Goal: Task Accomplishment & Management: Complete application form

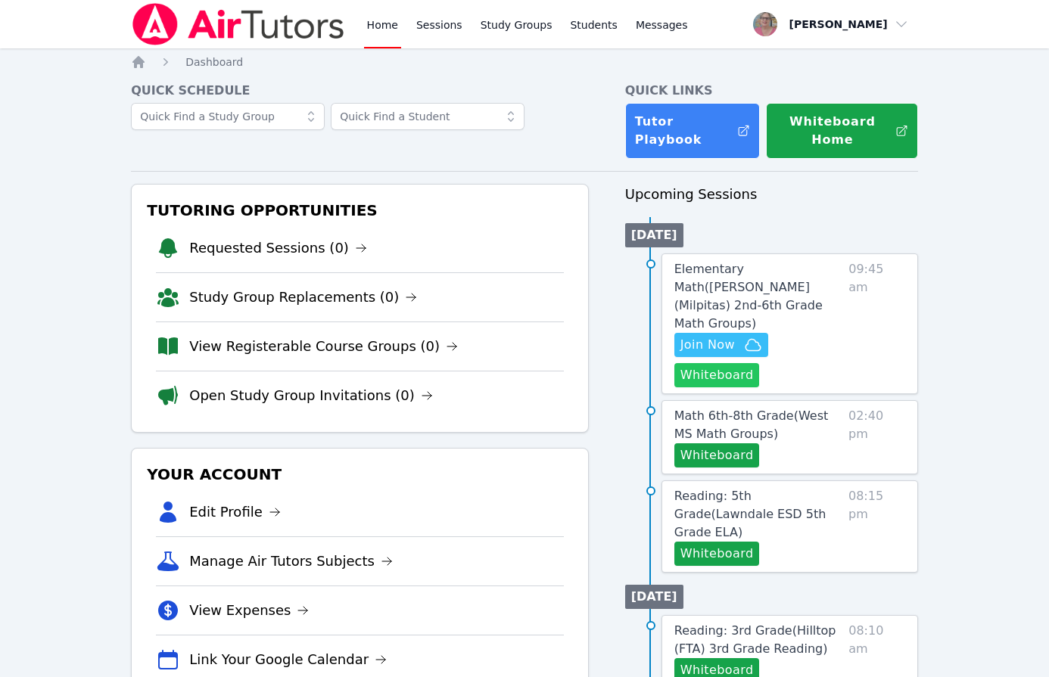
click at [680, 363] on button "Whiteboard" at bounding box center [717, 375] width 86 height 24
drag, startPoint x: 17, startPoint y: 251, endPoint x: 121, endPoint y: 204, distance: 114.1
click at [18, 251] on div "Home Sessions Study Groups Students Messages Open user menu Nola Dorman Open ma…" at bounding box center [524, 676] width 1049 height 1353
click at [721, 336] on span "Join Now" at bounding box center [707, 345] width 54 height 18
click at [705, 269] on span "Elementary Math ( Mattos (Milpitas) 2nd-6th Grade Math Groups )" at bounding box center [748, 296] width 148 height 69
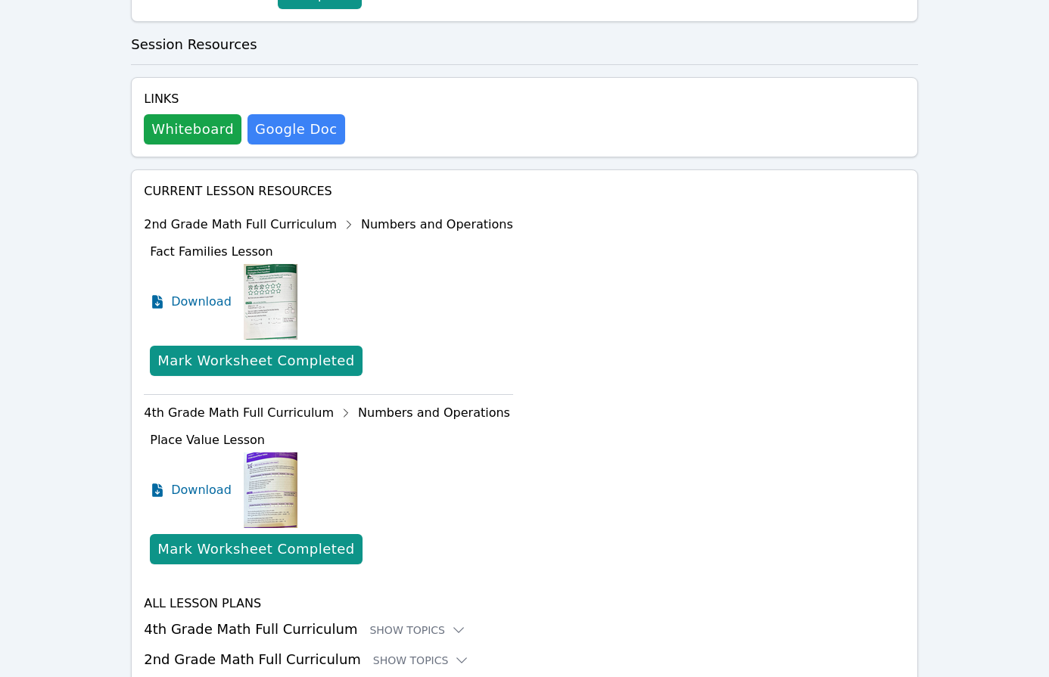
scroll to position [485, 0]
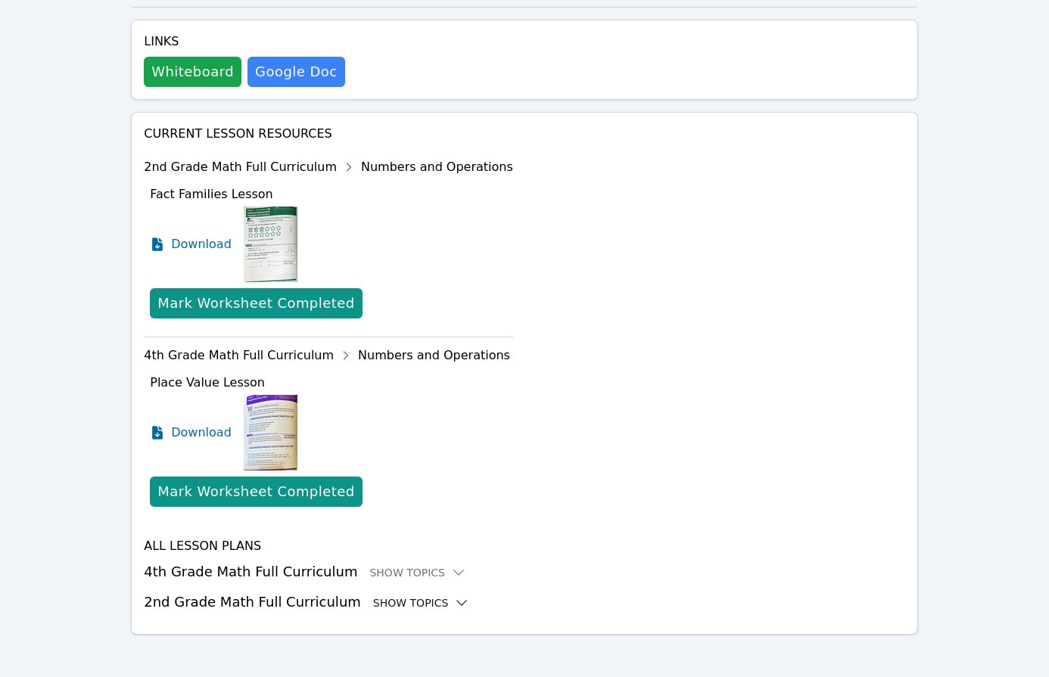
click at [400, 596] on div "Show Topics" at bounding box center [421, 603] width 97 height 15
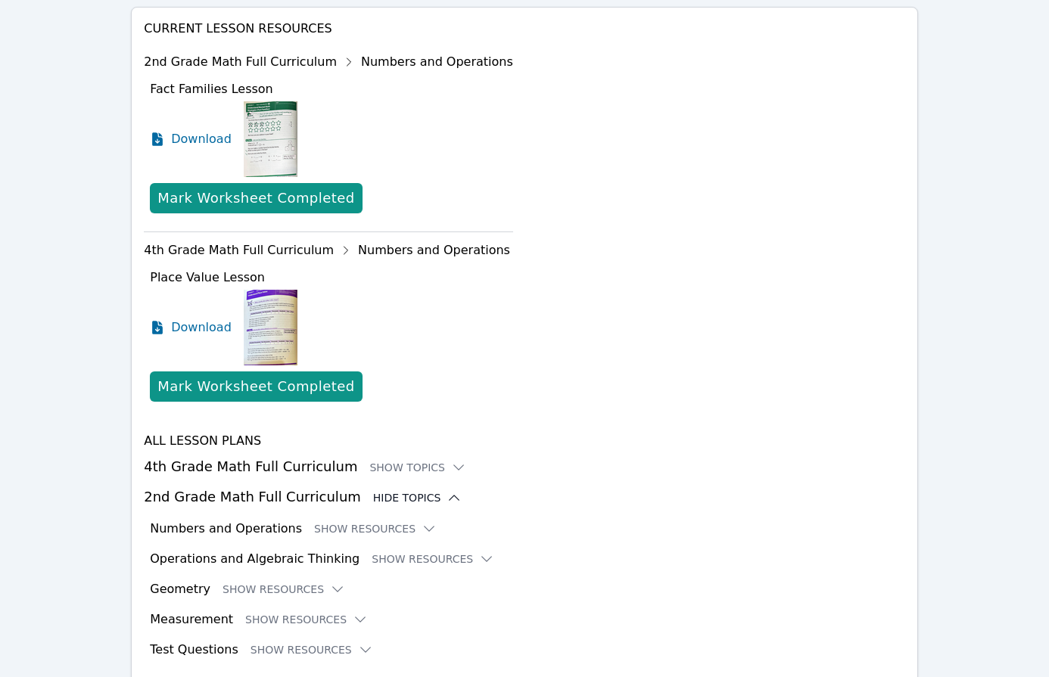
scroll to position [640, 0]
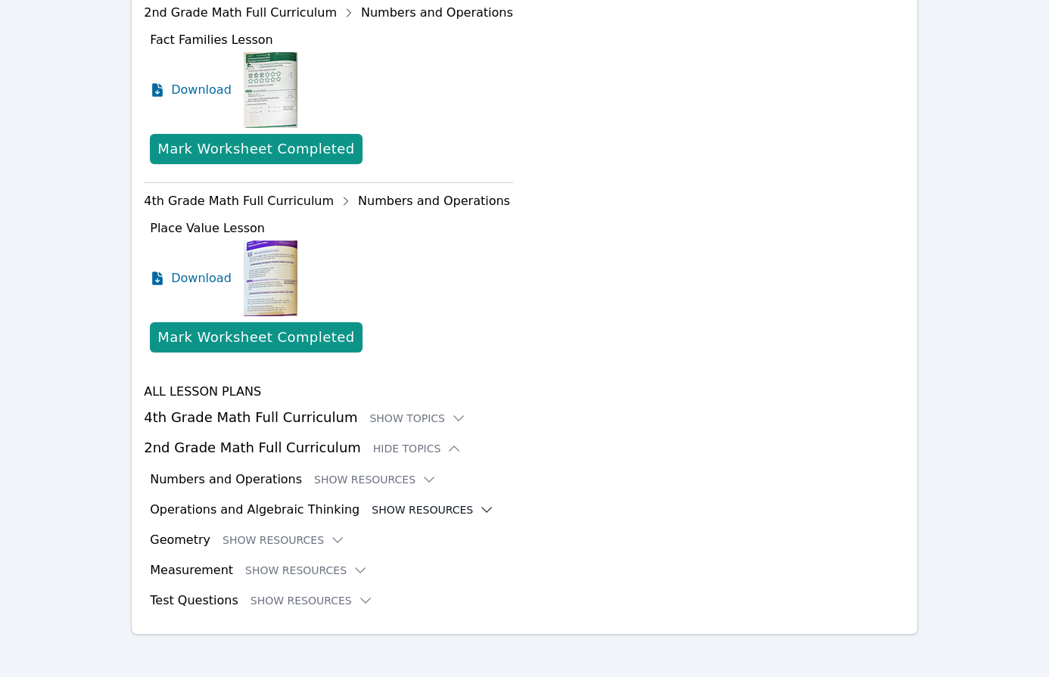
click at [406, 503] on button "Show Resources" at bounding box center [433, 510] width 123 height 15
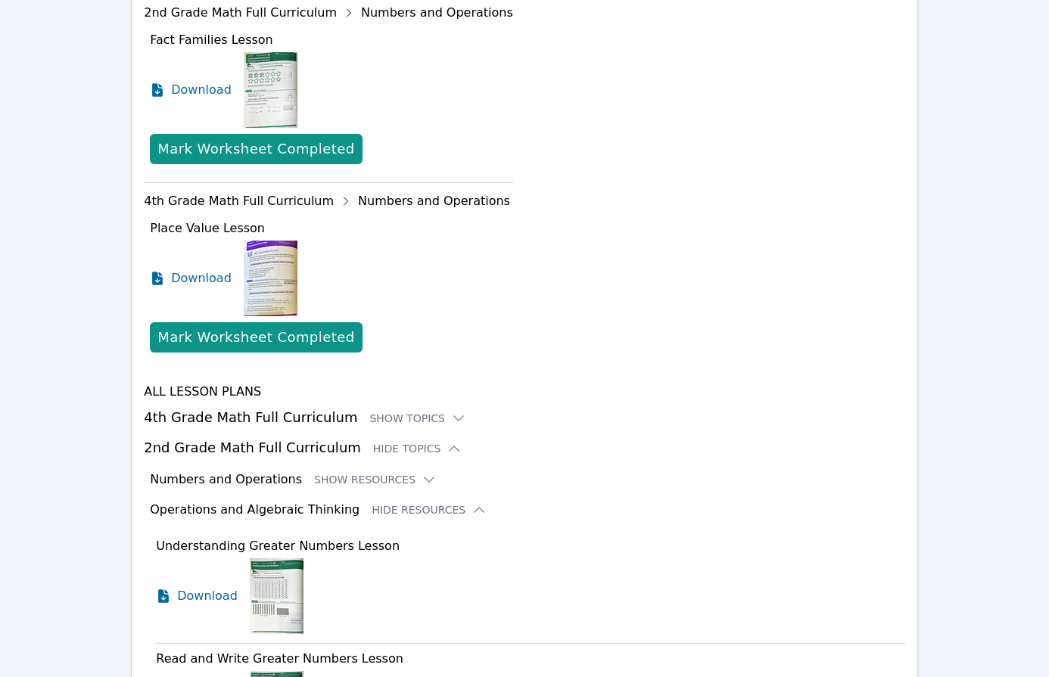
scroll to position [1317, 0]
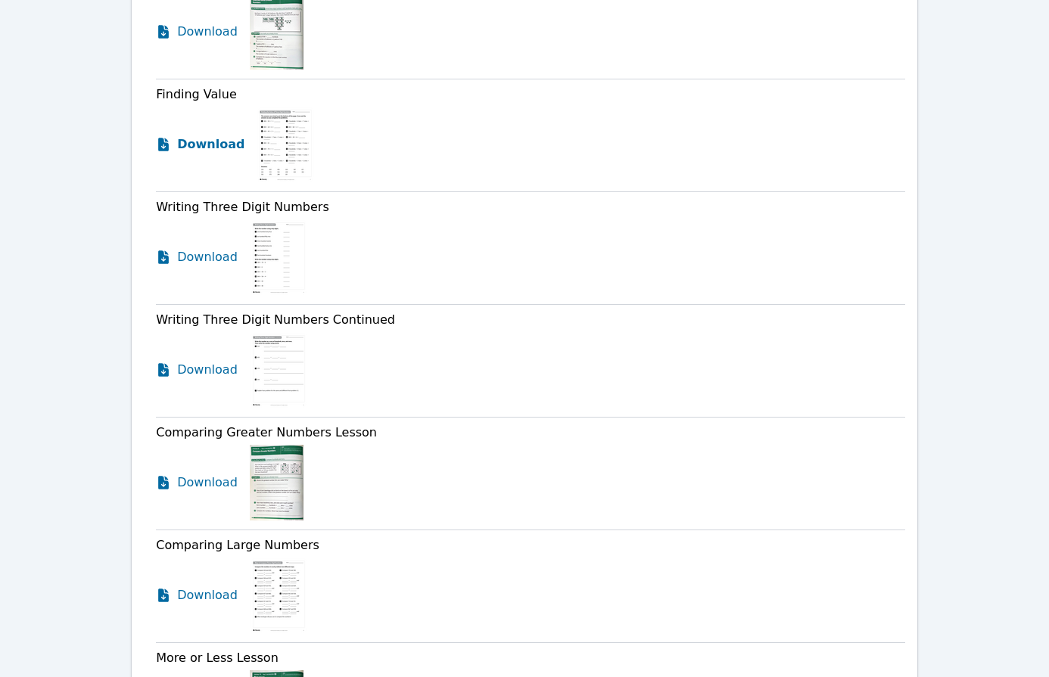
click at [206, 140] on span "Download" at bounding box center [210, 144] width 67 height 18
click at [202, 254] on span "Download" at bounding box center [210, 257] width 67 height 18
click at [188, 366] on span "Download" at bounding box center [210, 370] width 67 height 18
click at [199, 33] on span "Download" at bounding box center [210, 32] width 67 height 18
click at [199, 474] on span "Download" at bounding box center [210, 483] width 67 height 18
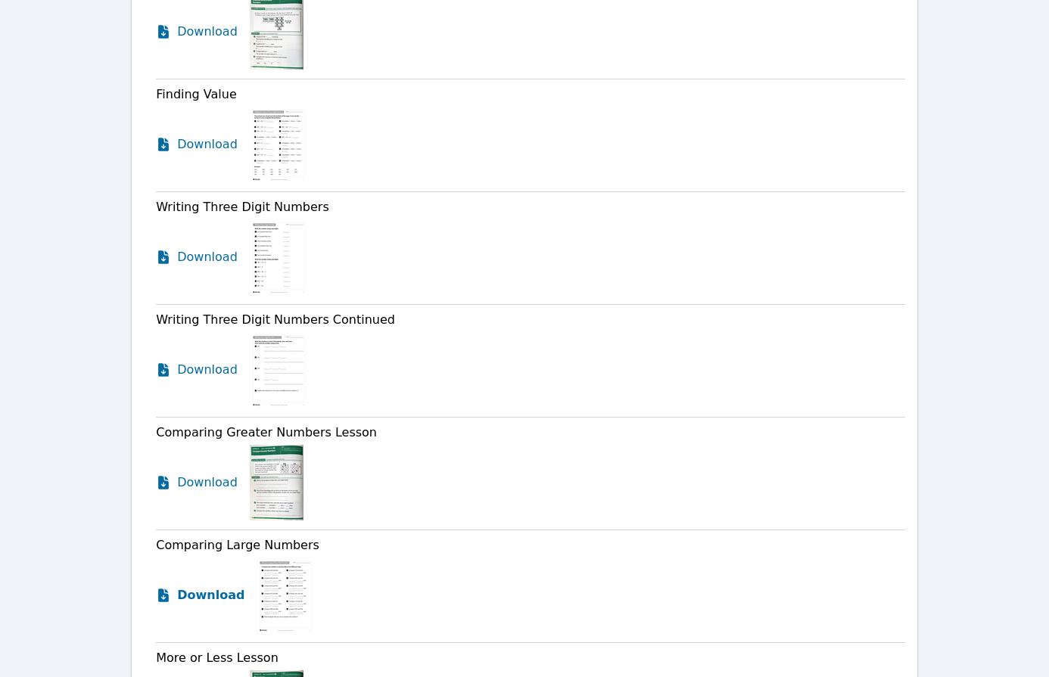
click at [198, 594] on span "Download" at bounding box center [210, 596] width 67 height 18
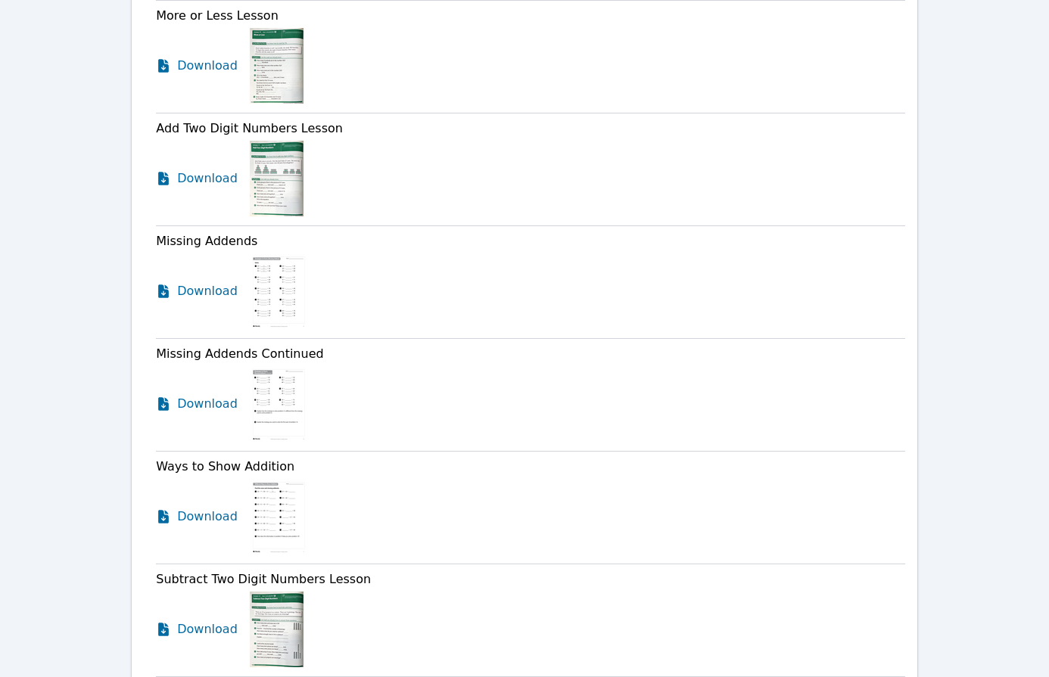
scroll to position [1975, 0]
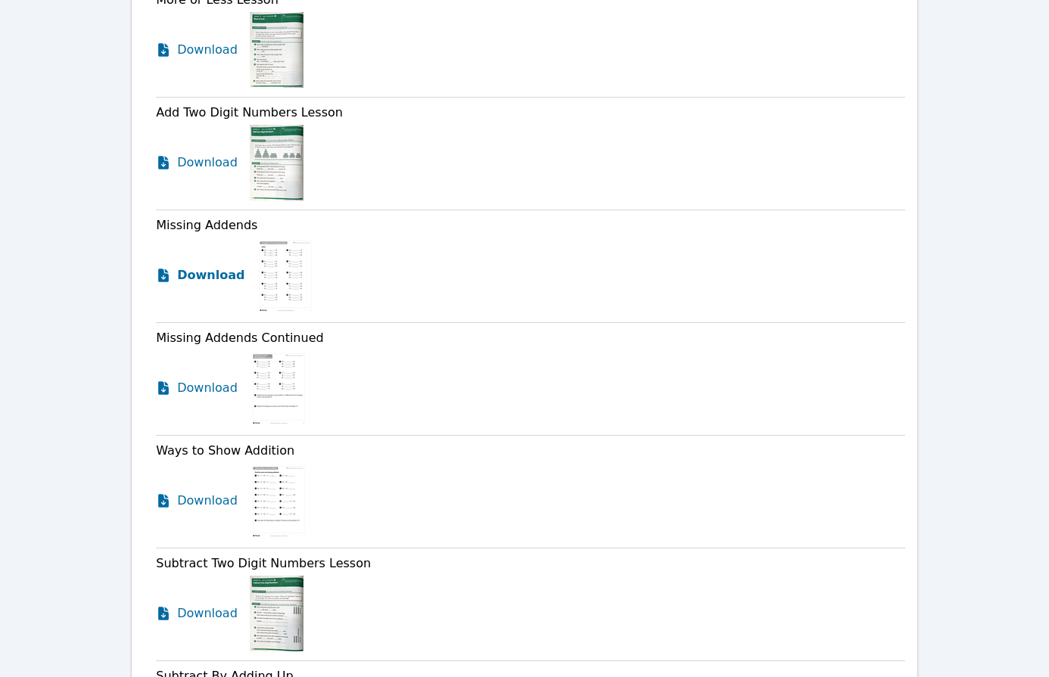
click at [210, 268] on span "Download" at bounding box center [210, 275] width 67 height 18
click at [205, 383] on span "Download" at bounding box center [210, 388] width 67 height 18
click at [202, 493] on span "Download" at bounding box center [210, 501] width 67 height 18
click at [14, 369] on div "Home Sessions Study Groups Students Messages Open user menu Nola Dorman Open ma…" at bounding box center [524, 271] width 1049 height 4492
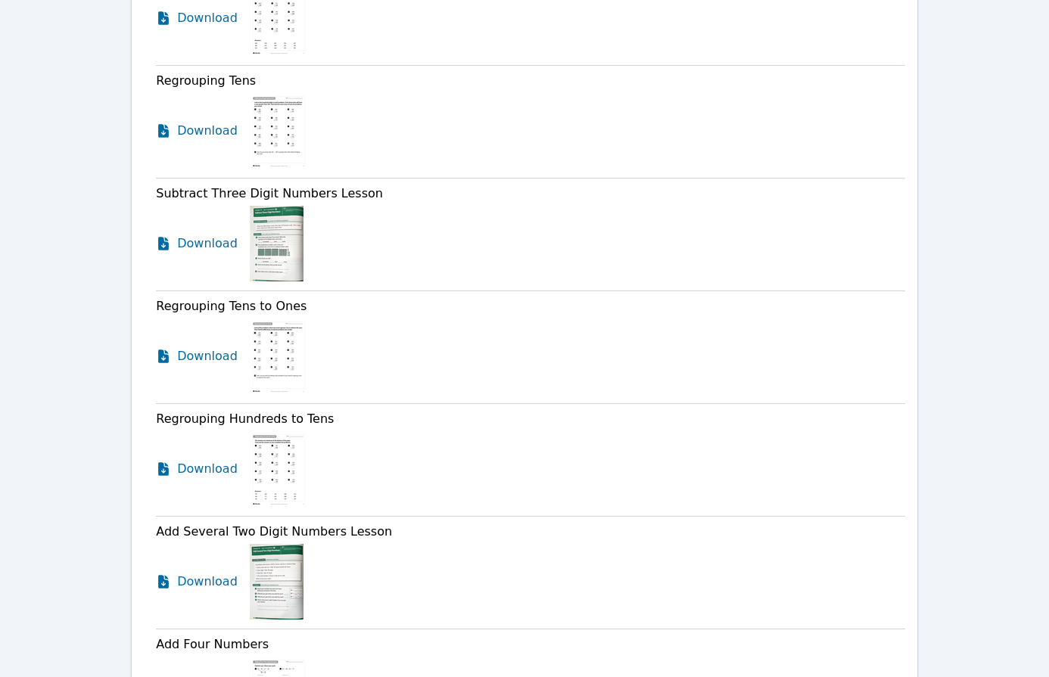
scroll to position [3156, 0]
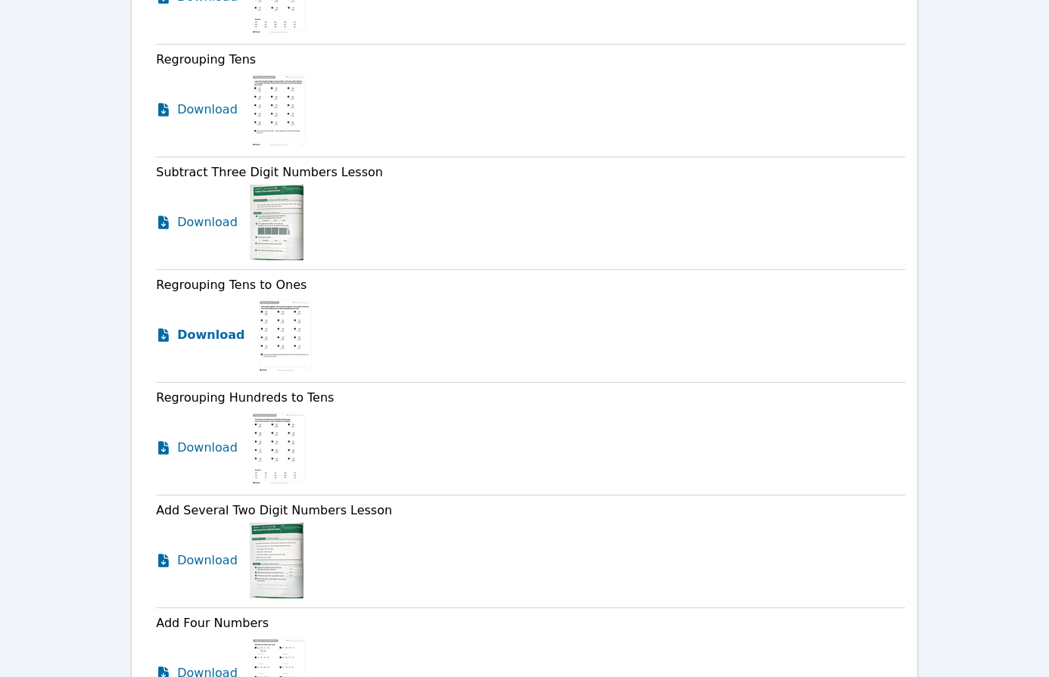
click at [213, 328] on span "Download" at bounding box center [210, 335] width 67 height 18
drag, startPoint x: 201, startPoint y: 439, endPoint x: 465, endPoint y: 394, distance: 268.0
click at [201, 439] on span "Download" at bounding box center [207, 448] width 61 height 18
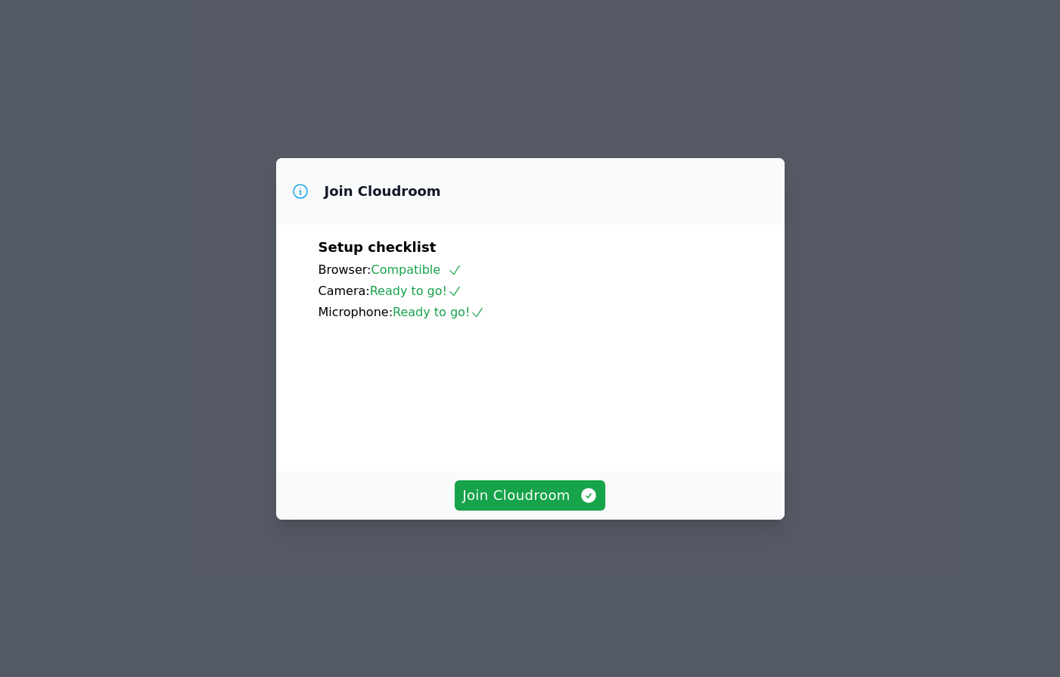
click at [251, 89] on div "Join Cloudroom Setup checklist Browser: Compatible Camera: Ready to go! Microph…" at bounding box center [530, 338] width 1060 height 677
click at [525, 506] on span "Join Cloudroom" at bounding box center [529, 495] width 135 height 21
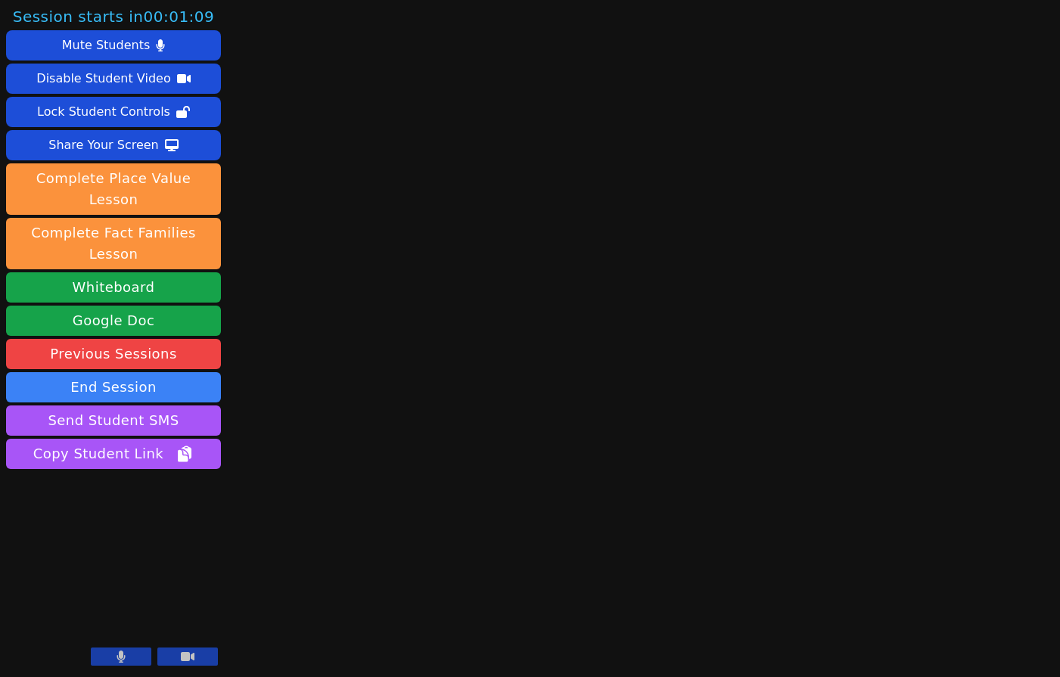
click at [320, 463] on div "Session starts in 00:01:09 Mute Students Disable Student Video Lock Student Con…" at bounding box center [530, 338] width 1060 height 677
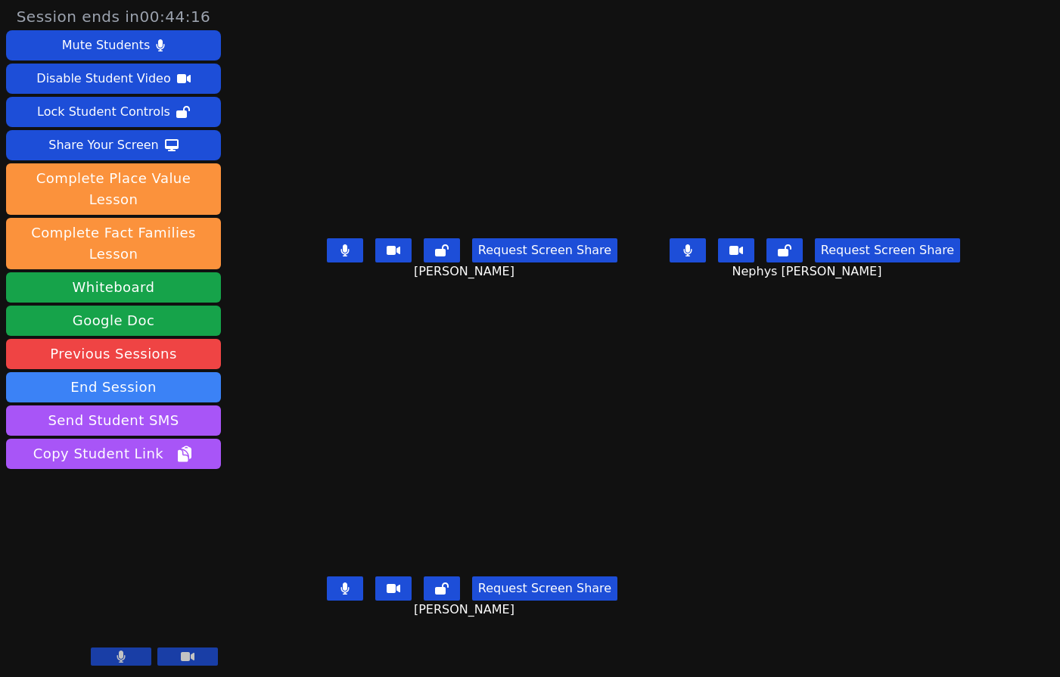
click at [706, 260] on button at bounding box center [688, 250] width 36 height 24
click at [341, 595] on icon at bounding box center [345, 589] width 9 height 12
click at [327, 593] on button at bounding box center [345, 589] width 36 height 24
click at [696, 257] on icon at bounding box center [687, 250] width 15 height 12
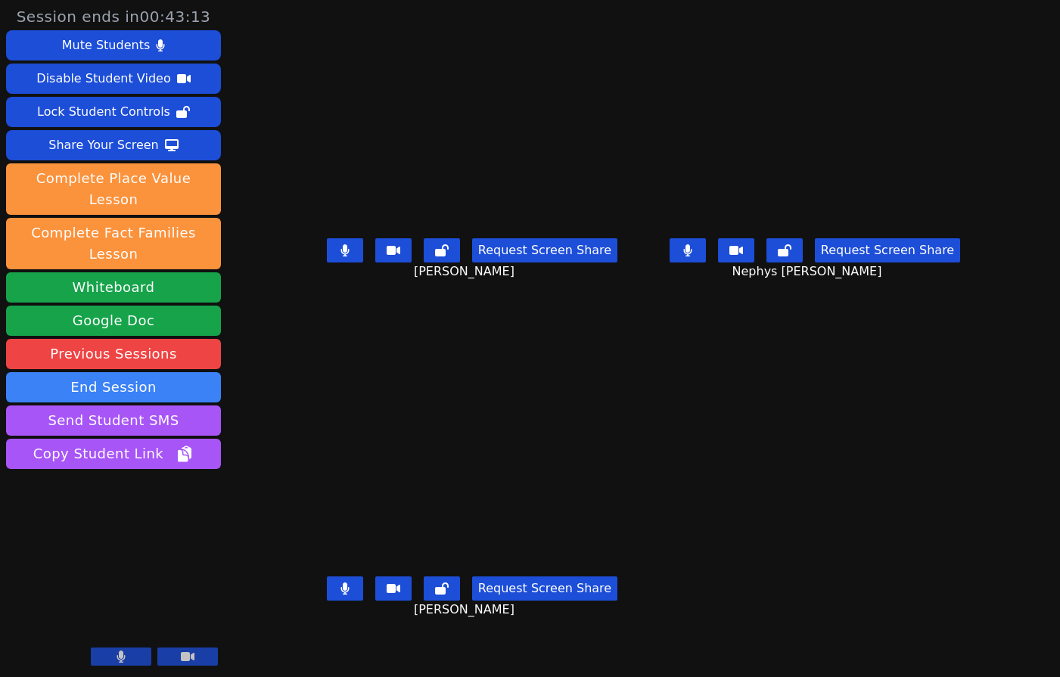
click at [449, 648] on div "[PERSON_NAME] Balaji Request Screen Share [PERSON_NAME]" at bounding box center [472, 508] width 331 height 339
click at [371, 631] on div "Request Screen Share [PERSON_NAME]" at bounding box center [472, 601] width 331 height 61
click at [132, 663] on button at bounding box center [121, 657] width 61 height 18
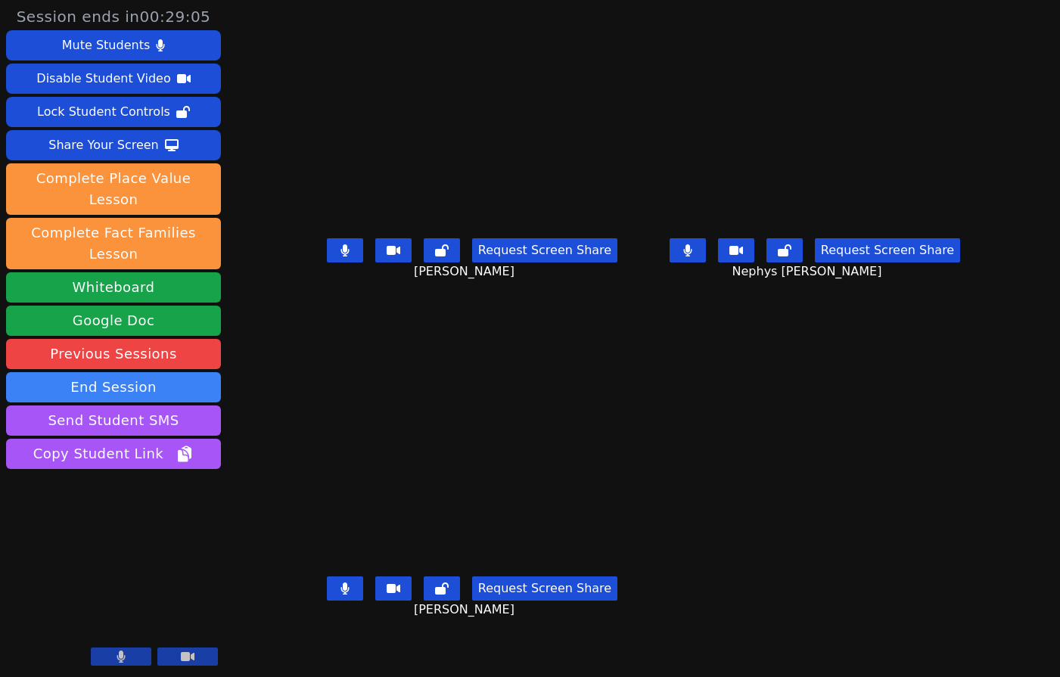
click at [481, 653] on div "[PERSON_NAME] Balaji Request Screen Share [PERSON_NAME]" at bounding box center [472, 508] width 331 height 339
click at [462, 652] on div "[PERSON_NAME] Balaji Request Screen Share [PERSON_NAME]" at bounding box center [472, 508] width 331 height 339
click at [128, 653] on button at bounding box center [121, 657] width 61 height 18
click at [130, 655] on button at bounding box center [121, 657] width 61 height 18
click at [444, 650] on div "[PERSON_NAME] Balaji Request Screen Share [PERSON_NAME]" at bounding box center [472, 508] width 331 height 339
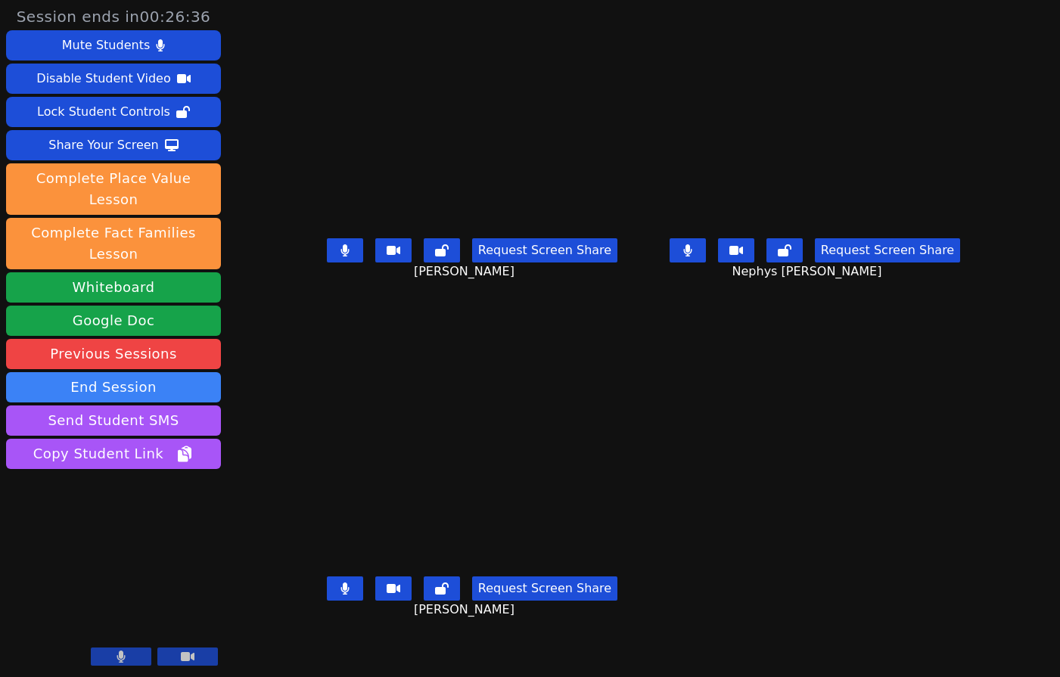
click at [341, 257] on icon at bounding box center [345, 250] width 9 height 12
click at [693, 257] on icon at bounding box center [687, 250] width 9 height 12
click at [409, 293] on div "Request Screen Share [PERSON_NAME]" at bounding box center [472, 262] width 331 height 61
drag, startPoint x: 322, startPoint y: 269, endPoint x: 403, endPoint y: 276, distance: 81.3
click at [327, 263] on button at bounding box center [345, 250] width 36 height 24
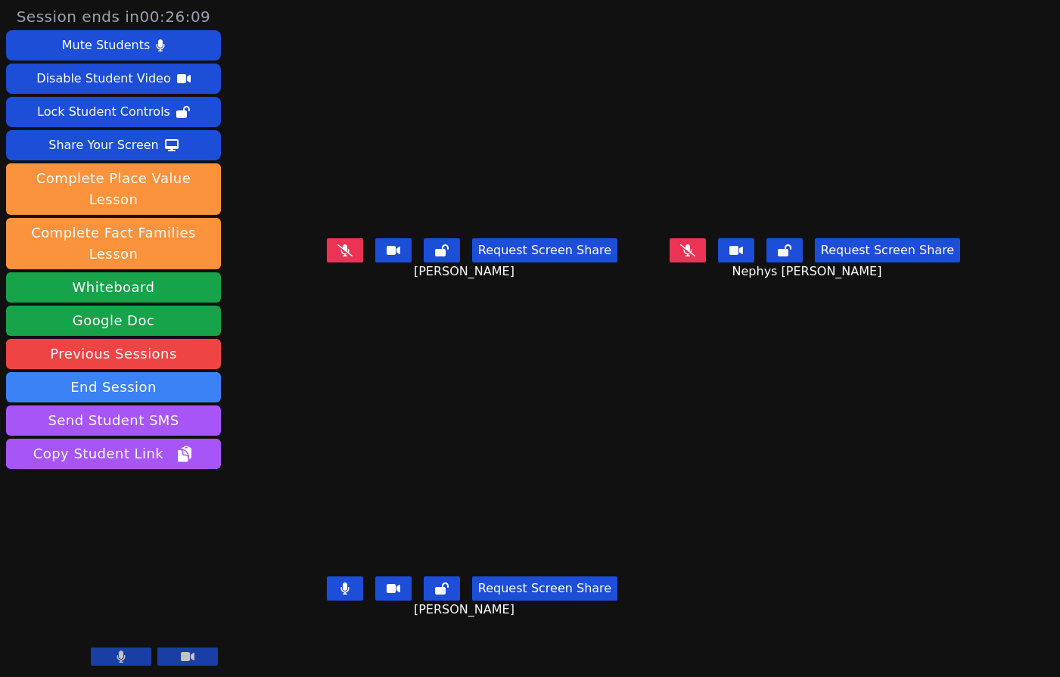
click at [706, 263] on button at bounding box center [688, 250] width 36 height 24
click at [338, 257] on icon at bounding box center [345, 250] width 15 height 12
click at [307, 653] on div "[PERSON_NAME] Balaji Request Screen Share [PERSON_NAME]" at bounding box center [472, 508] width 331 height 339
click at [341, 595] on icon at bounding box center [345, 589] width 8 height 12
click at [693, 257] on icon at bounding box center [687, 250] width 9 height 12
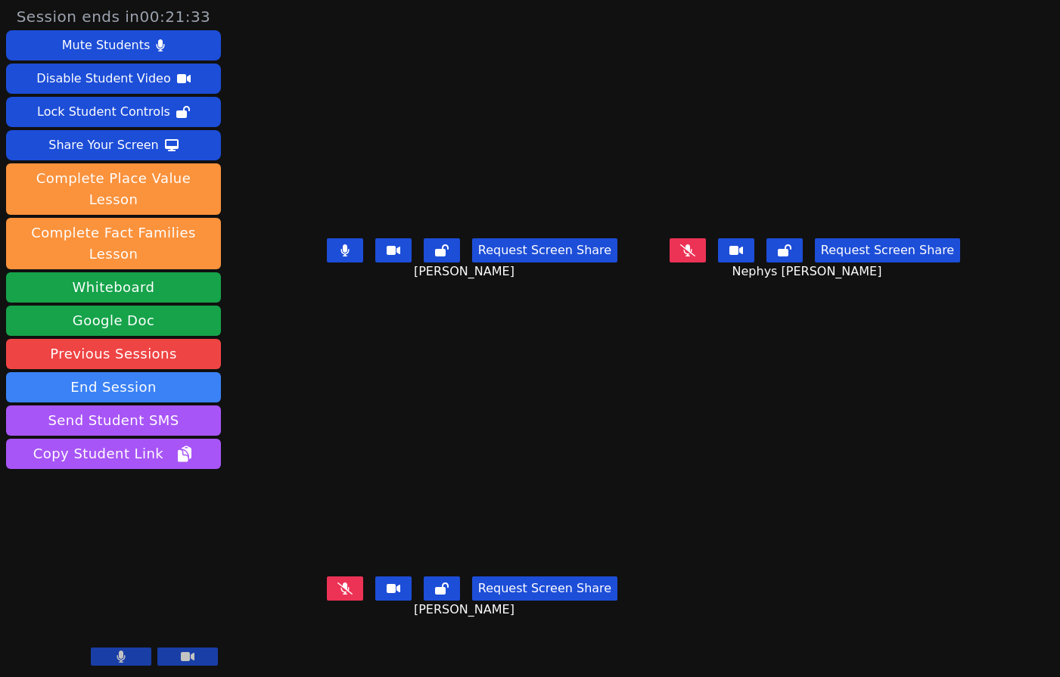
click at [338, 595] on icon at bounding box center [345, 589] width 15 height 12
click at [327, 599] on button at bounding box center [345, 589] width 36 height 24
click at [338, 595] on icon at bounding box center [345, 589] width 15 height 12
click at [706, 257] on button at bounding box center [688, 250] width 36 height 24
click at [327, 262] on button at bounding box center [345, 250] width 36 height 24
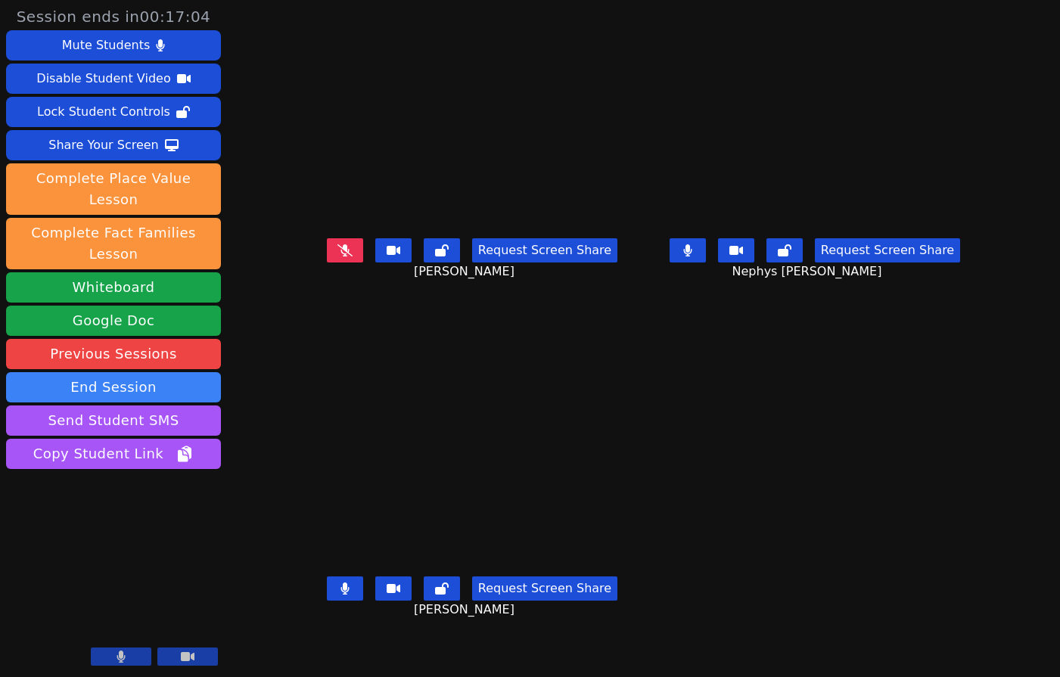
click at [327, 601] on button at bounding box center [345, 589] width 36 height 24
click at [338, 257] on icon at bounding box center [345, 250] width 15 height 12
click at [467, 649] on div "[PERSON_NAME] Balaji Request Screen Share [PERSON_NAME]" at bounding box center [472, 508] width 331 height 339
click at [692, 257] on icon at bounding box center [687, 250] width 8 height 12
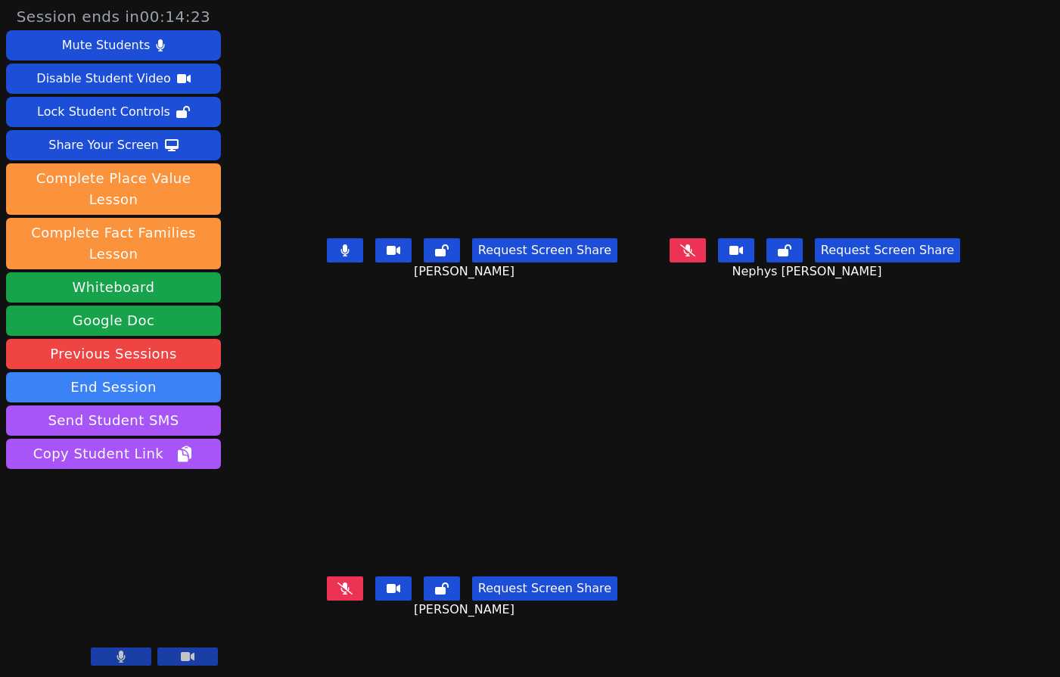
click at [329, 649] on div "[PERSON_NAME] Balaji Request Screen Share [PERSON_NAME]" at bounding box center [472, 508] width 331 height 339
click at [376, 631] on div "Request Screen Share [PERSON_NAME]" at bounding box center [472, 601] width 331 height 61
click at [460, 631] on div "Request Screen Share [PERSON_NAME]" at bounding box center [472, 601] width 331 height 61
click at [345, 631] on div "Request Screen Share [PERSON_NAME]" at bounding box center [472, 601] width 331 height 61
click at [696, 257] on icon at bounding box center [687, 250] width 15 height 12
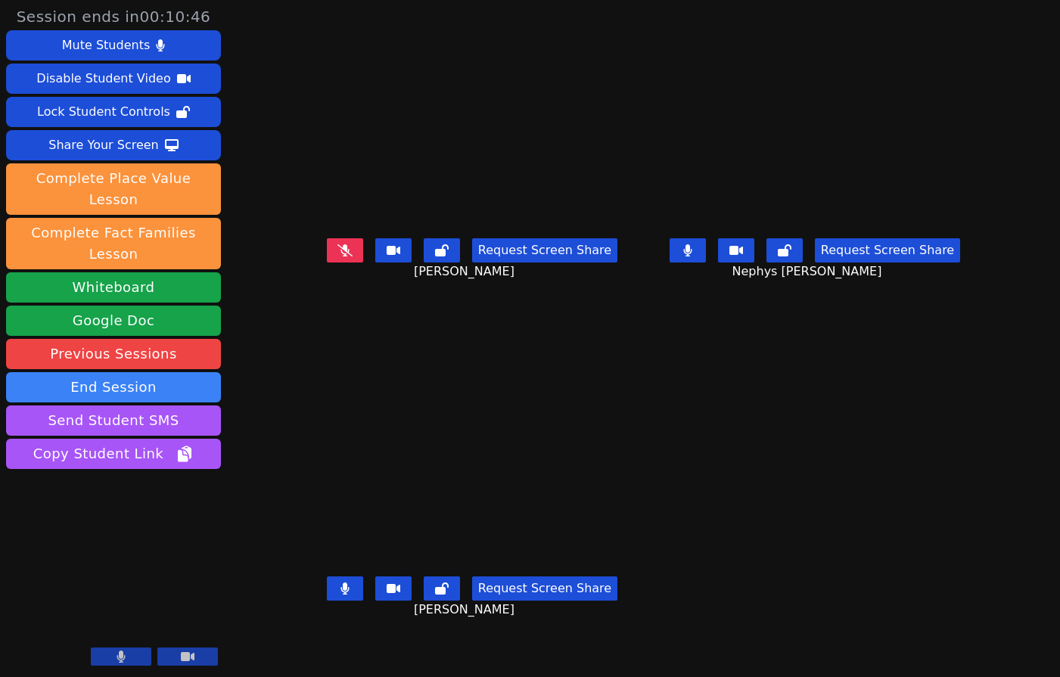
click at [327, 260] on button at bounding box center [345, 250] width 36 height 24
click at [400, 651] on div "[PERSON_NAME] Balaji Request Screen Share [PERSON_NAME]" at bounding box center [472, 508] width 331 height 339
click at [316, 323] on div "[PERSON_NAME] Request Screen Share [PERSON_NAME]" at bounding box center [472, 169] width 331 height 339
click at [332, 631] on div "Request Screen Share [PERSON_NAME]" at bounding box center [472, 601] width 331 height 61
click at [327, 263] on button at bounding box center [345, 250] width 36 height 24
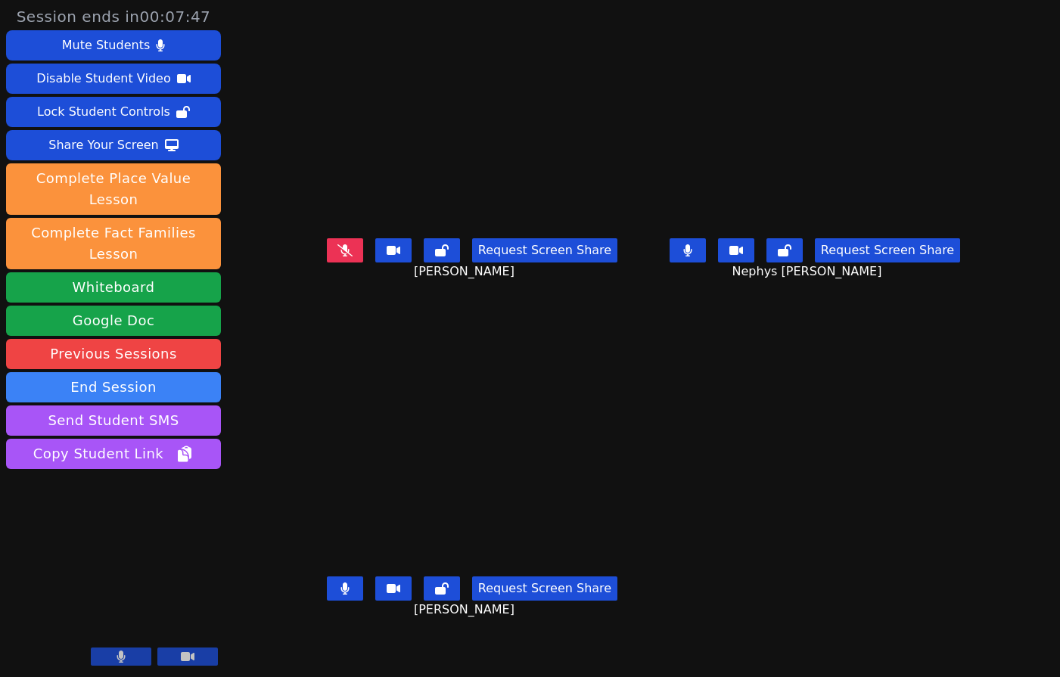
click at [341, 595] on icon at bounding box center [345, 589] width 8 height 12
click at [327, 258] on button at bounding box center [345, 250] width 36 height 24
click at [343, 631] on div "Request Screen Share [PERSON_NAME]" at bounding box center [472, 601] width 331 height 61
click at [693, 257] on icon at bounding box center [687, 250] width 9 height 12
drag, startPoint x: 130, startPoint y: 493, endPoint x: 409, endPoint y: 139, distance: 450.6
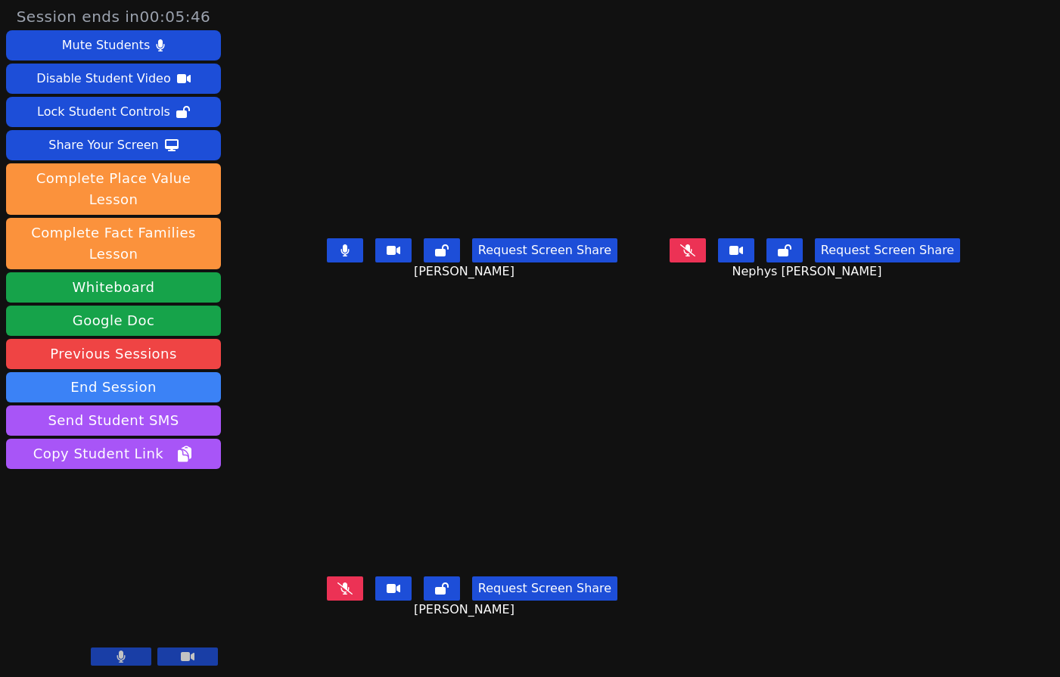
click at [135, 465] on aside "Session ends in 00:05:46 Mute Students Disable Student Video Lock Student Contr…" at bounding box center [113, 338] width 227 height 677
click at [148, 141] on div "Share Your Screen" at bounding box center [103, 145] width 111 height 24
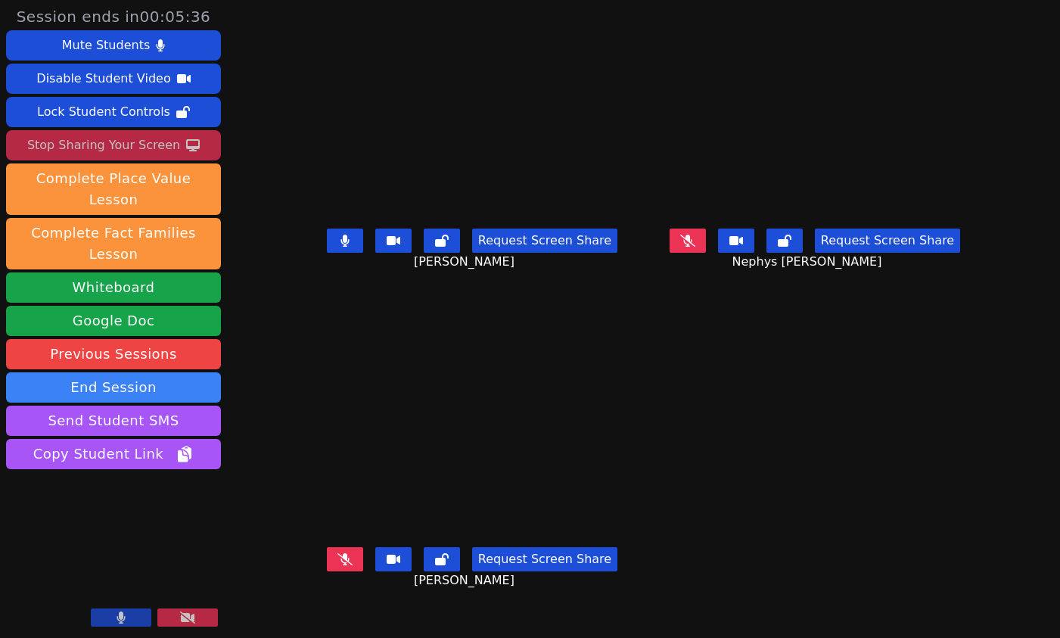
click at [123, 459] on aside "Session ends in 00:05:36 Mute Students Disable Student Video Lock Student Contr…" at bounding box center [113, 319] width 227 height 638
click at [328, 307] on div "[PERSON_NAME] Request Screen Share [PERSON_NAME]" at bounding box center [472, 159] width 331 height 319
click at [41, 473] on aside "Session ends in 00:04:11 Mute Students Disable Student Video Lock Student Contr…" at bounding box center [113, 319] width 227 height 638
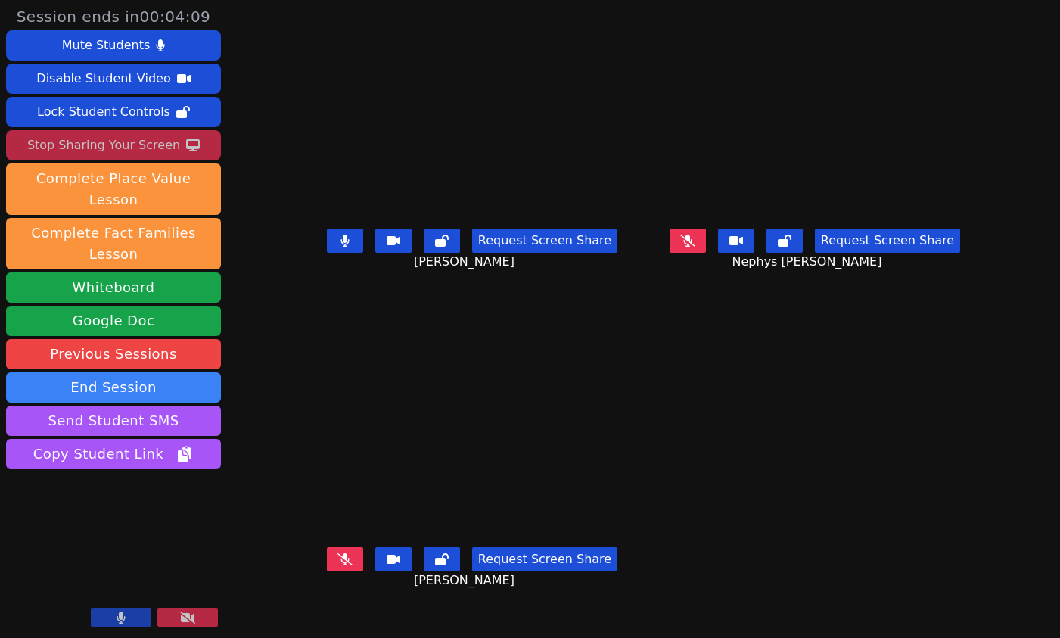
click at [162, 138] on div "Stop Sharing Your Screen" at bounding box center [103, 145] width 153 height 24
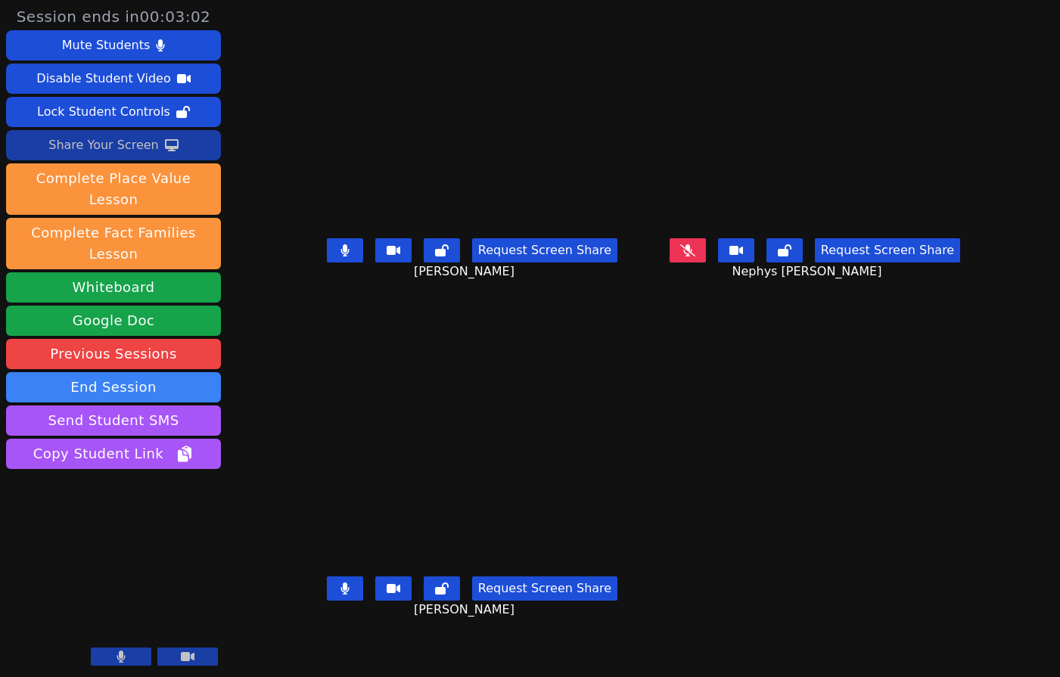
click at [129, 472] on aside "Session ends in 00:03:02 Mute Students Disable Student Video Lock Student Contr…" at bounding box center [113, 338] width 227 height 677
click at [706, 262] on button at bounding box center [688, 250] width 36 height 24
click at [157, 470] on aside "Session ends in 00:02:30 Mute Students Disable Student Video Lock Student Contr…" at bounding box center [113, 338] width 227 height 677
click at [153, 483] on aside "Session ends in 00:02:22 Mute Students Disable Student Video Lock Student Contr…" at bounding box center [113, 338] width 227 height 677
click at [115, 475] on aside "Session ends in 00:02:14 Mute Students Disable Student Video Lock Student Contr…" at bounding box center [113, 338] width 227 height 677
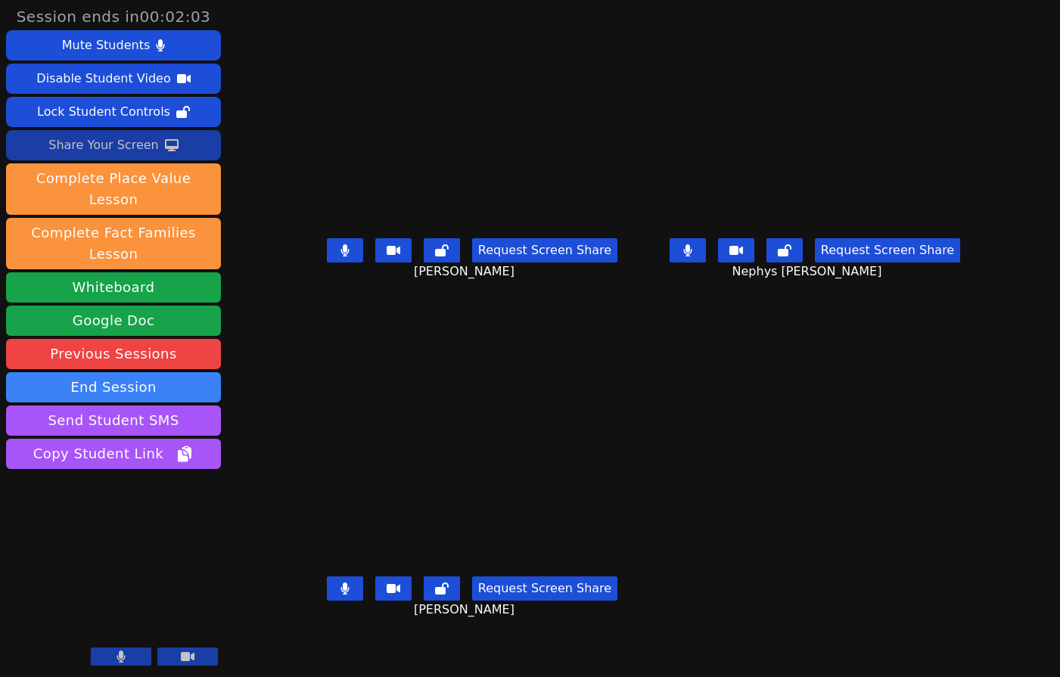
click at [51, 487] on aside "Session ends in 00:02:03 Mute Students Disable Student Video Lock Student Contr…" at bounding box center [113, 338] width 227 height 677
click at [103, 491] on aside "Session ends in 00:01:54 Mute Students Disable Student Video Lock Student Contr…" at bounding box center [113, 338] width 227 height 677
click at [20, 476] on aside "Session ends in 00:01:50 Mute Students Disable Student Video Lock Student Contr…" at bounding box center [113, 338] width 227 height 677
click at [89, 497] on aside "Session ends in 00:01:22 Mute Students Disable Student Video Lock Student Contr…" at bounding box center [113, 338] width 227 height 677
click at [706, 263] on button at bounding box center [688, 250] width 36 height 24
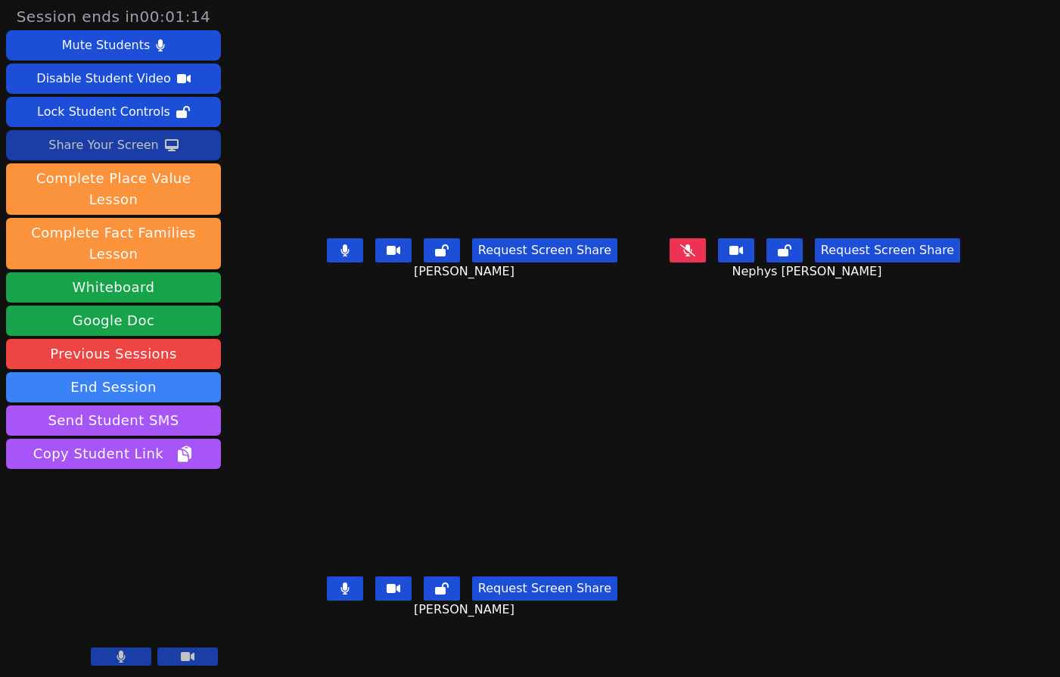
click at [341, 595] on icon at bounding box center [345, 589] width 8 height 12
click at [104, 510] on aside "Session ends in 00:01:04 Mute Students Disable Student Video Lock Student Contr…" at bounding box center [113, 338] width 227 height 677
click at [338, 595] on icon at bounding box center [345, 589] width 15 height 12
click at [696, 257] on icon at bounding box center [687, 250] width 15 height 12
click at [138, 494] on aside "Session ends in 00:00:25 Mute Students Disable Student Video Lock Student Contr…" at bounding box center [113, 338] width 227 height 677
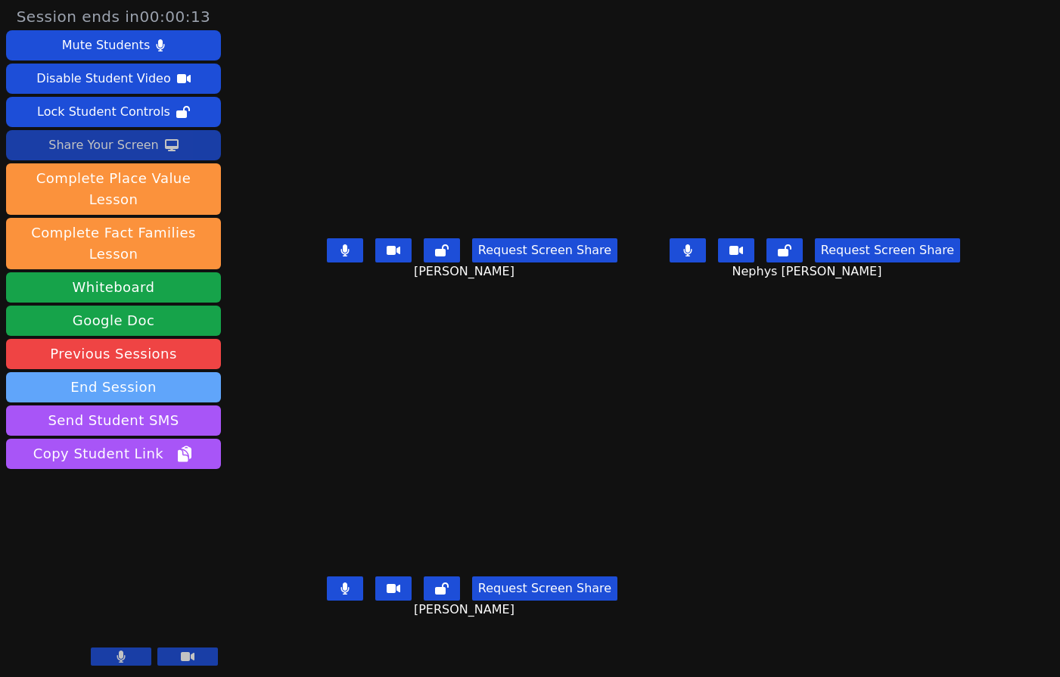
click at [183, 372] on button "End Session" at bounding box center [113, 387] width 215 height 30
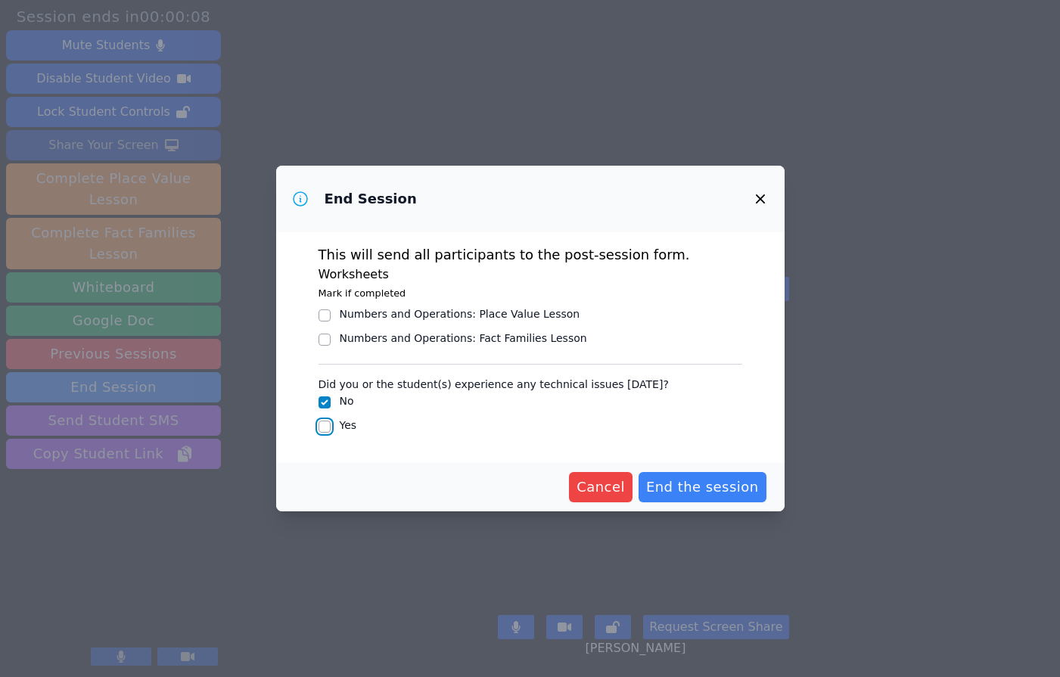
click at [323, 425] on input "Yes" at bounding box center [325, 427] width 12 height 12
checkbox input "true"
checkbox input "false"
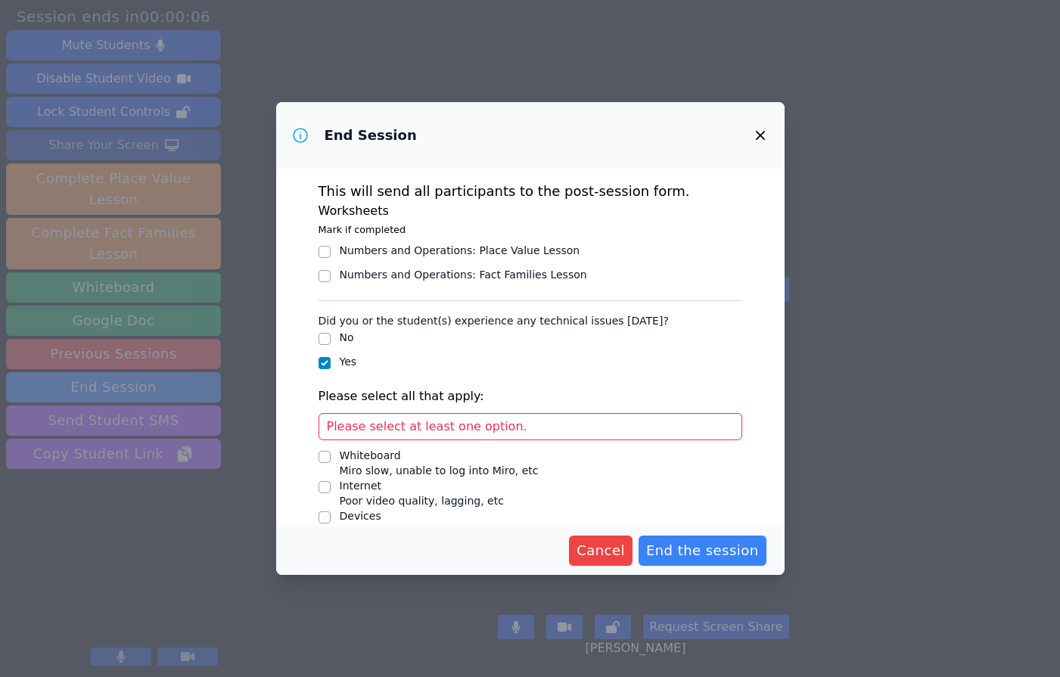
click at [372, 456] on div "Whiteboard" at bounding box center [439, 455] width 199 height 15
click at [331, 456] on input "Whiteboard Miro slow, unable to log into Miro, etc" at bounding box center [325, 457] width 12 height 12
checkbox input "true"
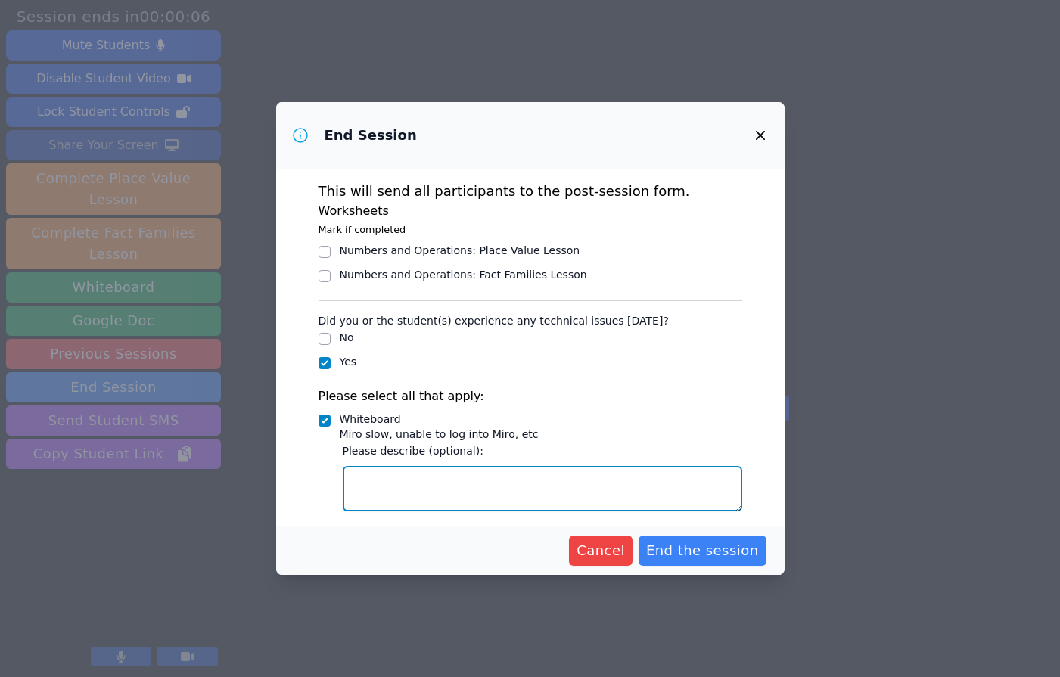
click at [602, 491] on textarea "Whiteboard Miro slow, unable to log into Miro, etc" at bounding box center [543, 488] width 400 height 45
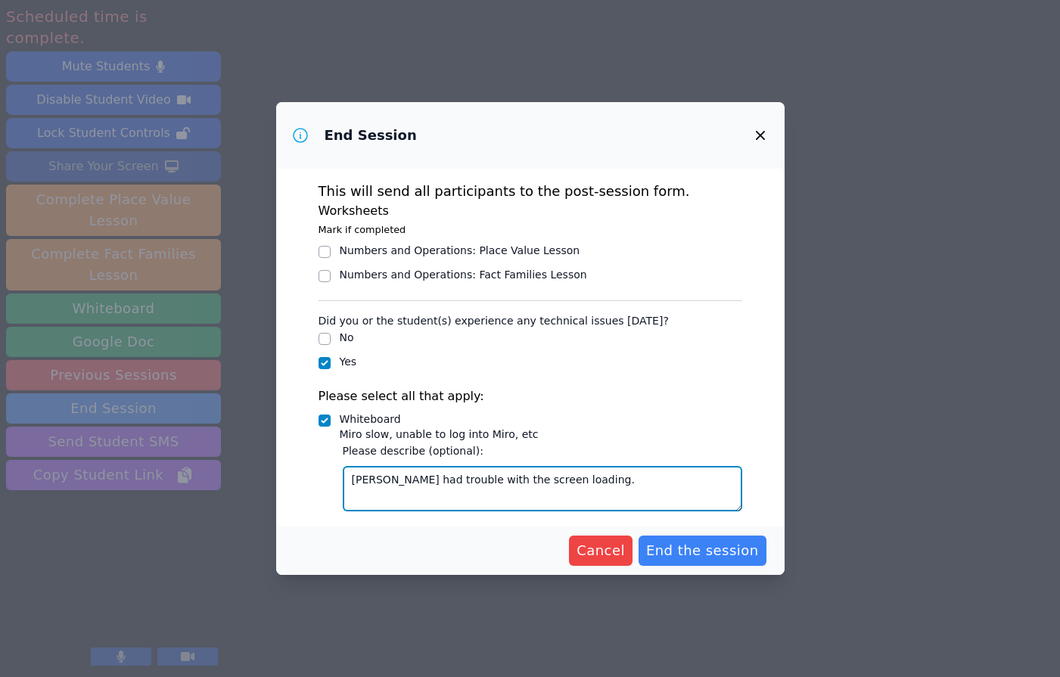
click at [491, 479] on textarea "[PERSON_NAME] had trouble with the screen loading." at bounding box center [543, 488] width 400 height 45
click at [606, 481] on textarea "[PERSON_NAME] had trouble with the whiteboard loading." at bounding box center [543, 488] width 400 height 45
type textarea "[PERSON_NAME] had trouble with the whiteboard loading. All students had to refr…"
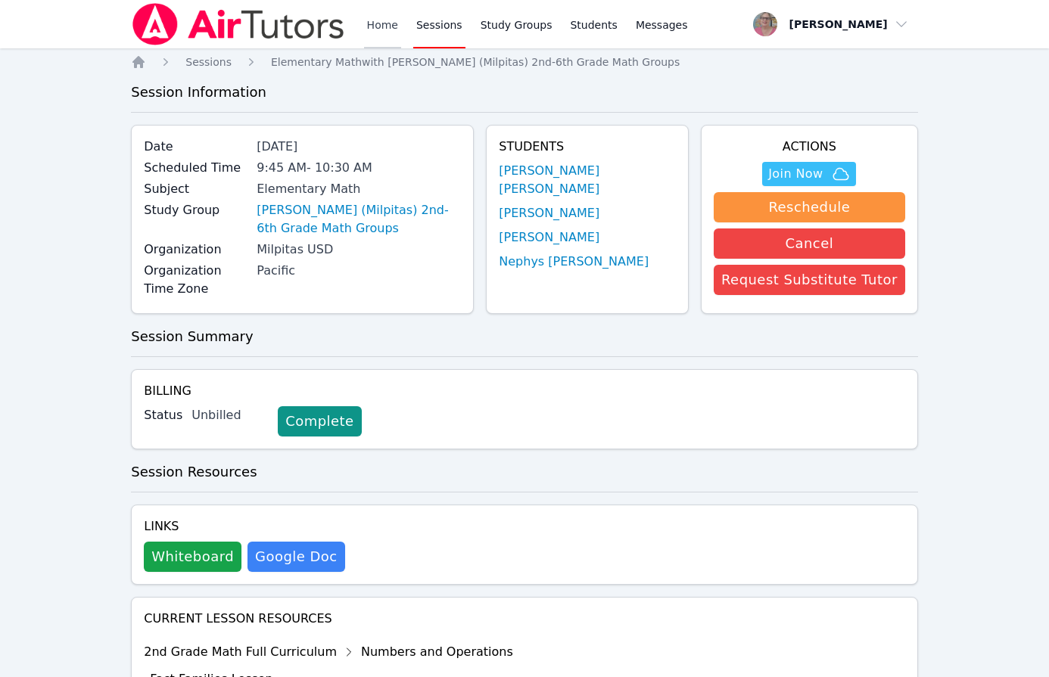
click at [372, 27] on link "Home" at bounding box center [382, 24] width 37 height 48
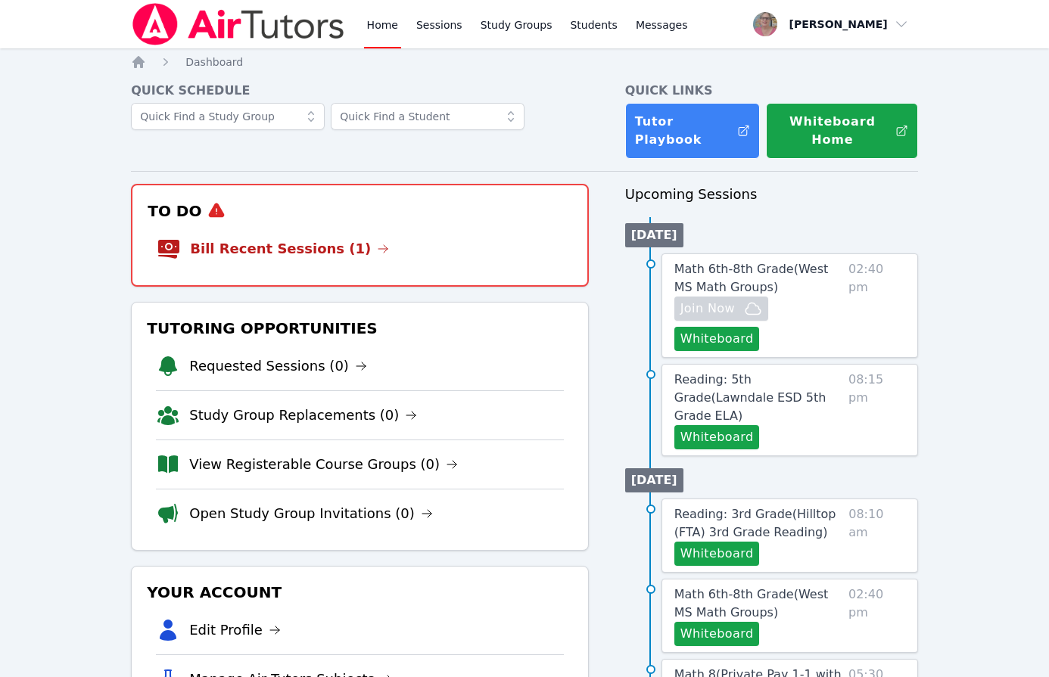
click at [300, 249] on link "Bill Recent Sessions (1)" at bounding box center [289, 248] width 199 height 21
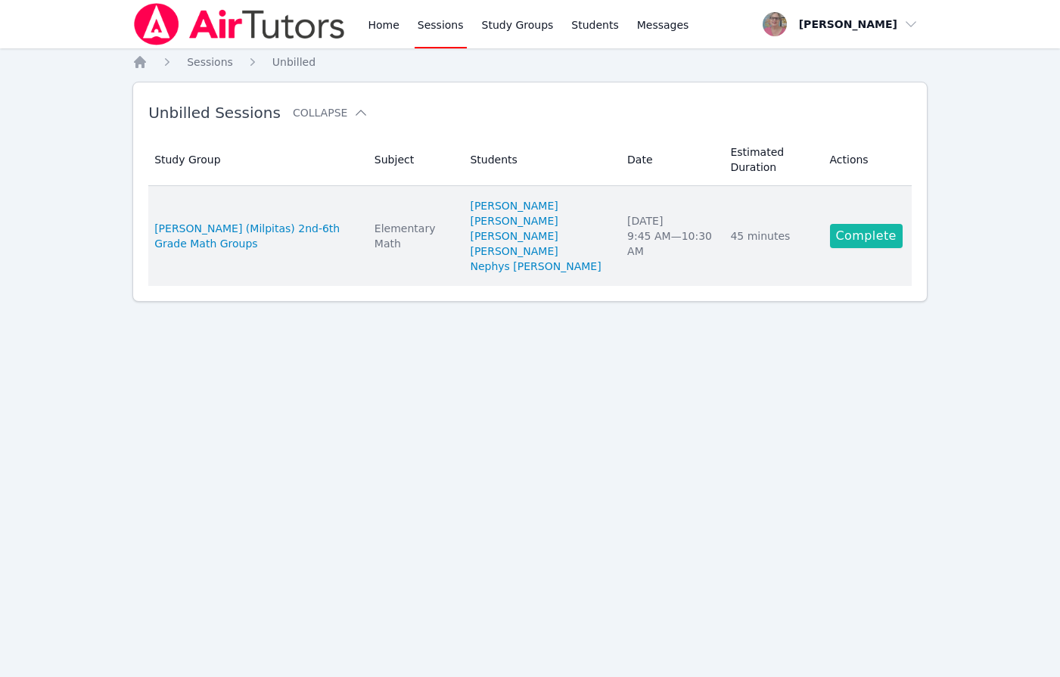
click at [880, 224] on link "Complete" at bounding box center [866, 236] width 73 height 24
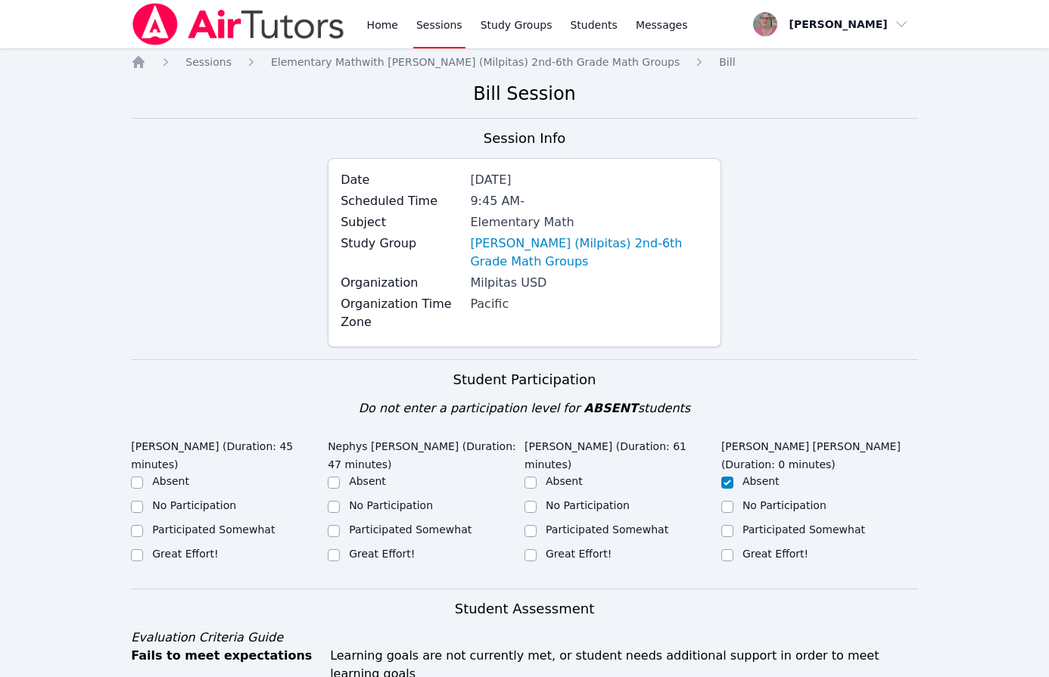
click at [164, 548] on label "Great Effort!" at bounding box center [185, 554] width 66 height 12
click at [143, 549] on input "Great Effort!" at bounding box center [137, 555] width 12 height 12
checkbox input "true"
click at [366, 548] on label "Great Effort!" at bounding box center [382, 554] width 66 height 12
click at [340, 549] on input "Great Effort!" at bounding box center [334, 555] width 12 height 12
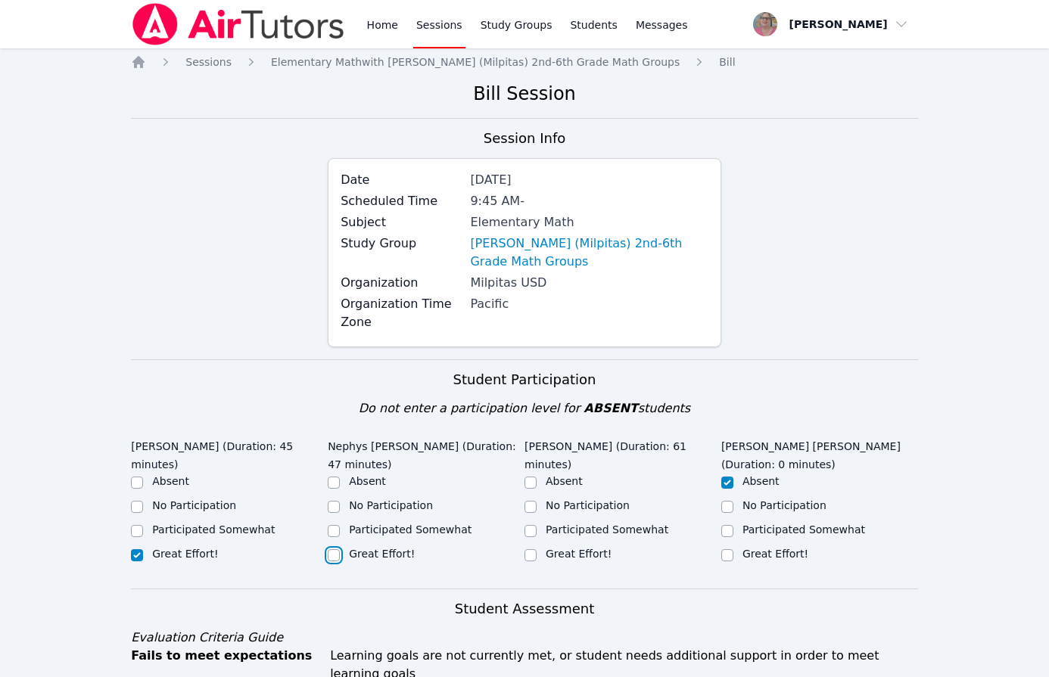
checkbox input "true"
click at [584, 560] on label "Great Effort!" at bounding box center [579, 554] width 66 height 12
click at [537, 560] on input "Great Effort!" at bounding box center [531, 555] width 12 height 12
checkbox input "true"
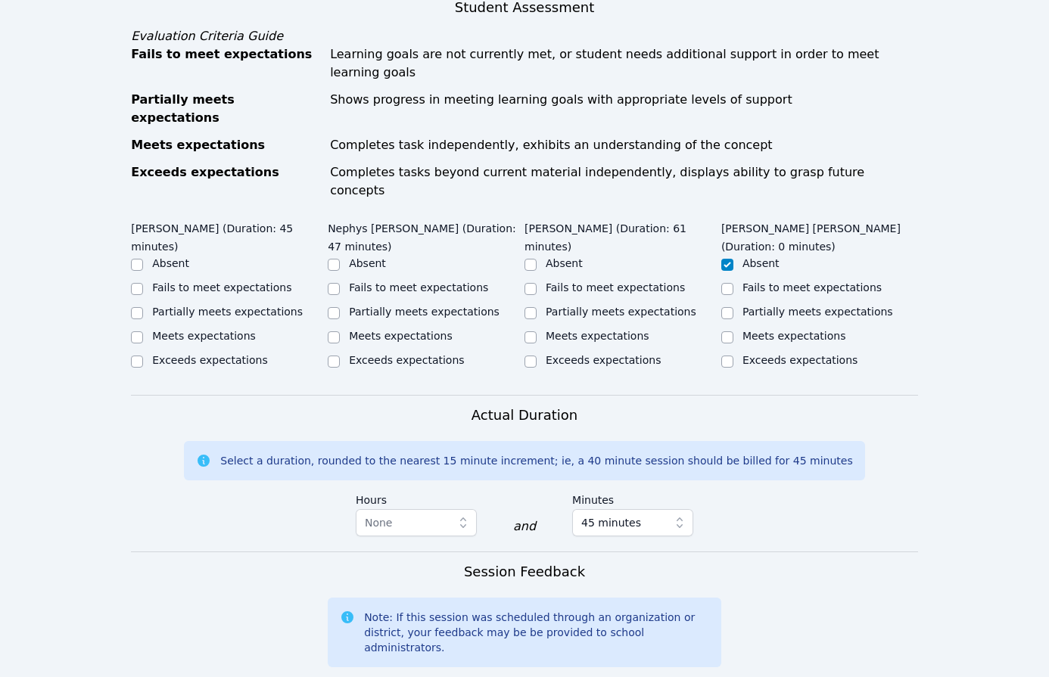
scroll to position [637, 0]
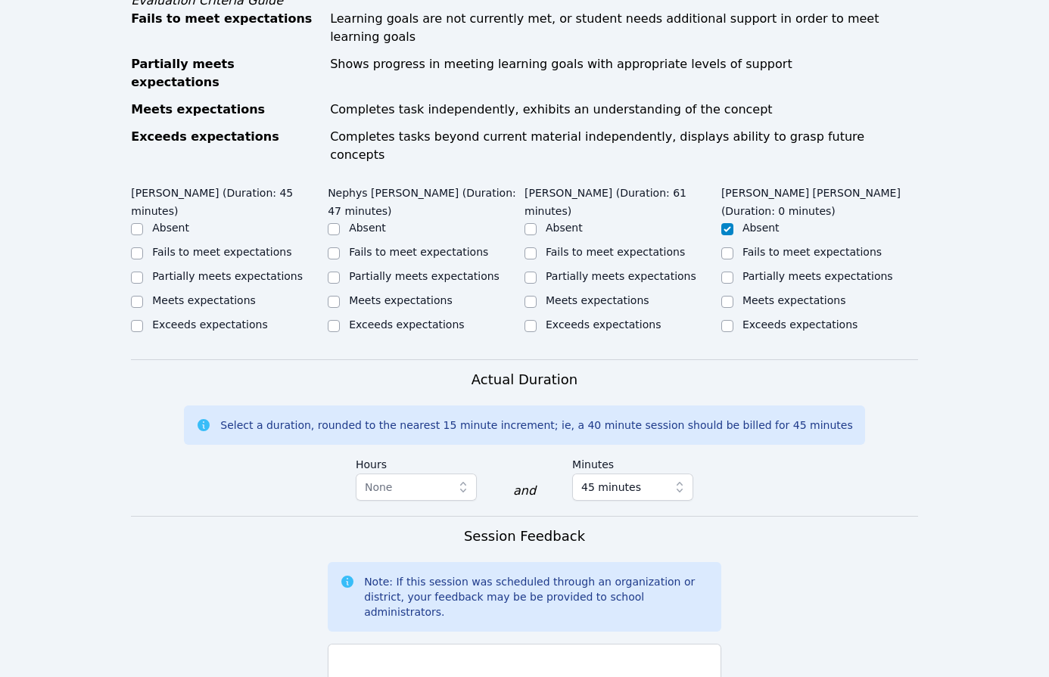
click at [558, 294] on label "Meets expectations" at bounding box center [598, 300] width 104 height 12
click at [537, 296] on input "Meets expectations" at bounding box center [531, 302] width 12 height 12
checkbox input "true"
click at [400, 294] on label "Meets expectations" at bounding box center [401, 300] width 104 height 12
click at [340, 296] on input "Meets expectations" at bounding box center [334, 302] width 12 height 12
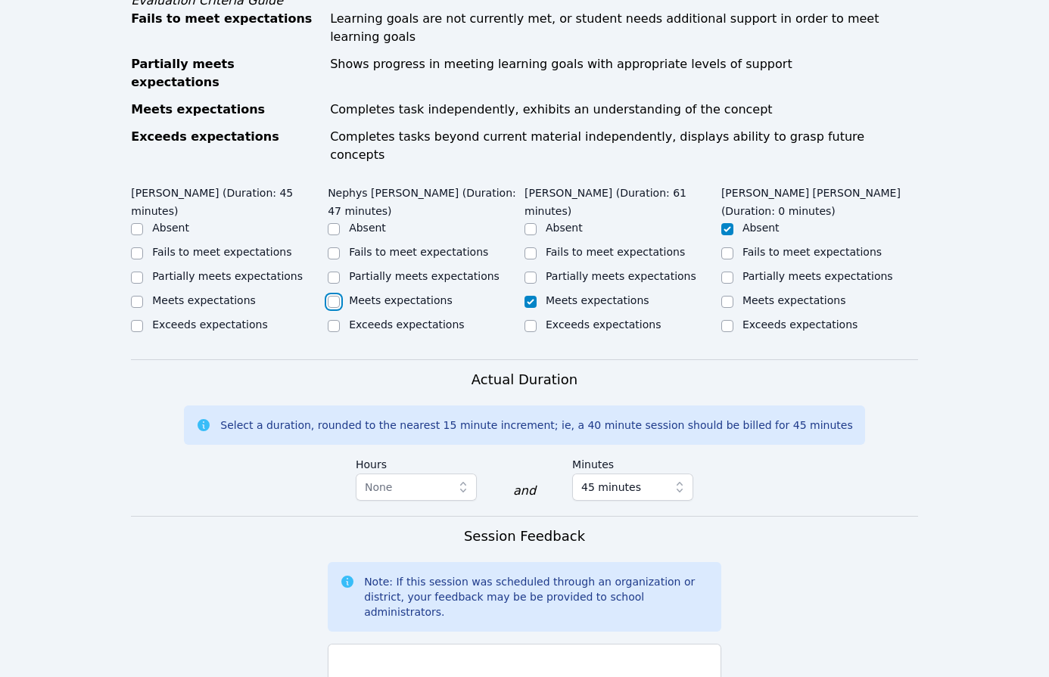
checkbox input "true"
click at [167, 294] on label "Meets expectations" at bounding box center [204, 300] width 104 height 12
click at [143, 296] on input "Meets expectations" at bounding box center [137, 302] width 12 height 12
checkbox input "true"
click at [442, 644] on textarea at bounding box center [525, 685] width 394 height 82
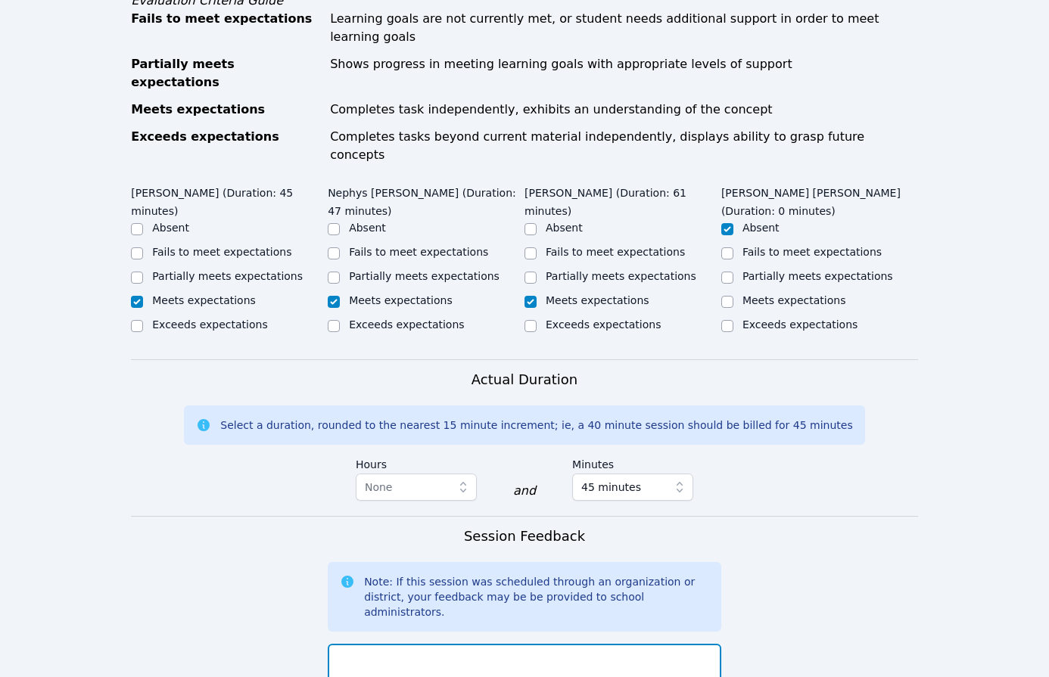
paste textarea "The students did very well. Kendra had some trouble with the whiteboard loading…"
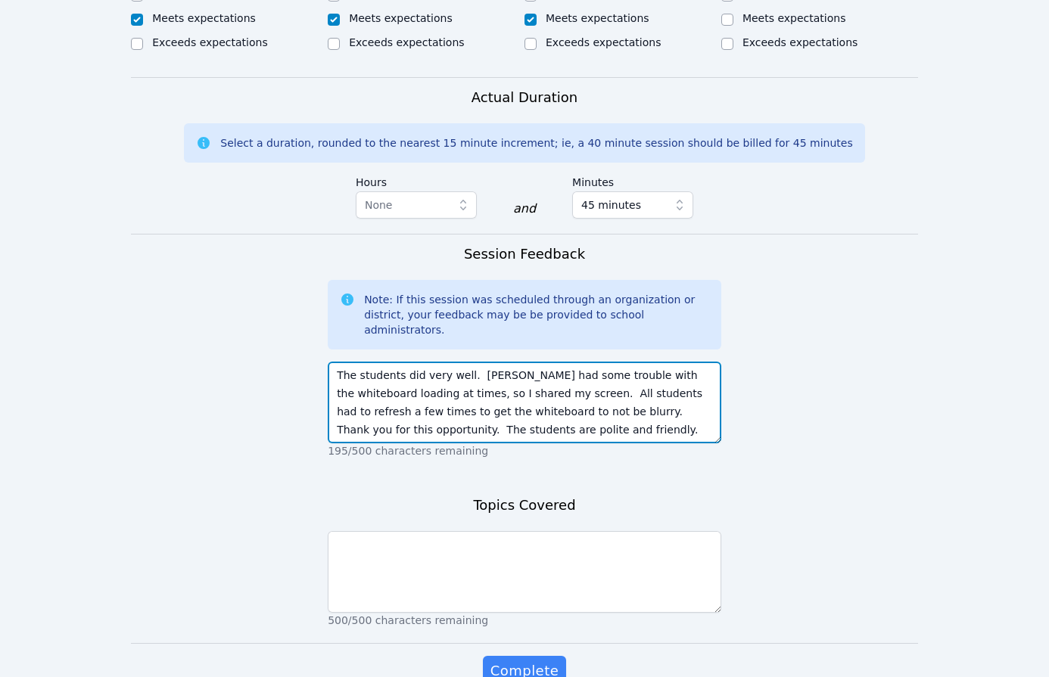
scroll to position [932, 0]
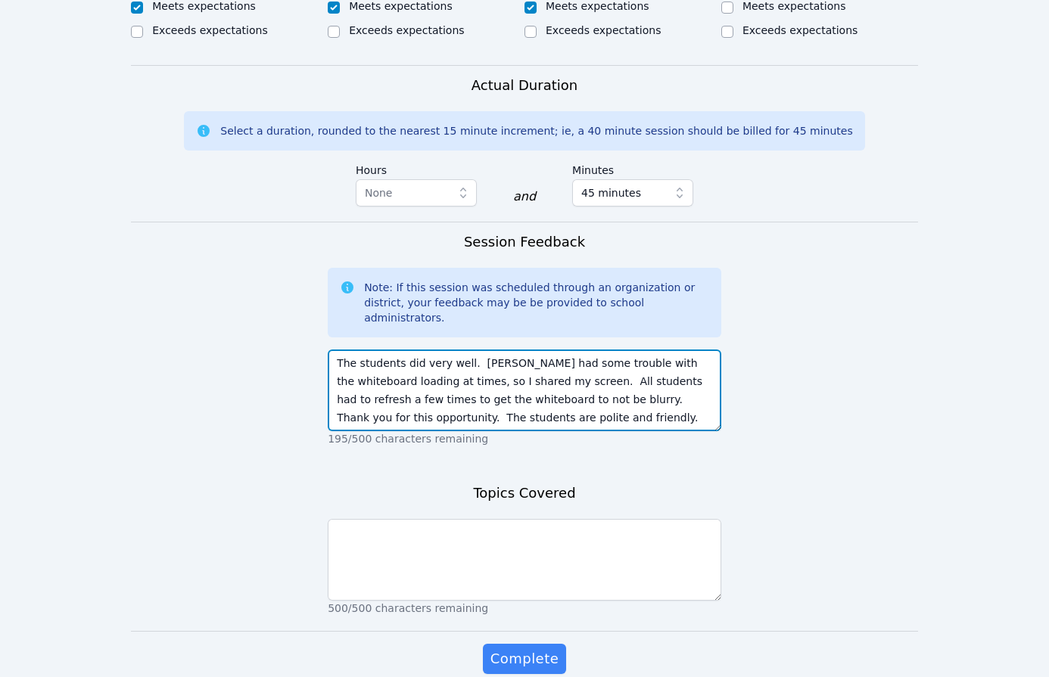
type textarea "The students did very well. Kendra had some trouble with the whiteboard loading…"
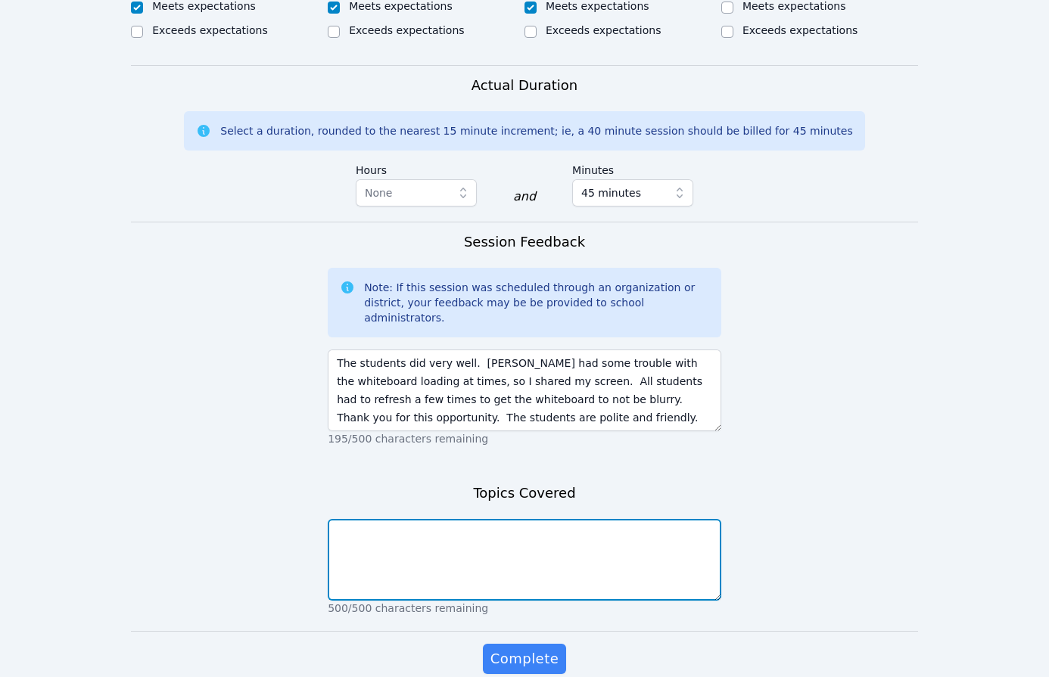
click at [577, 519] on textarea at bounding box center [525, 560] width 394 height 82
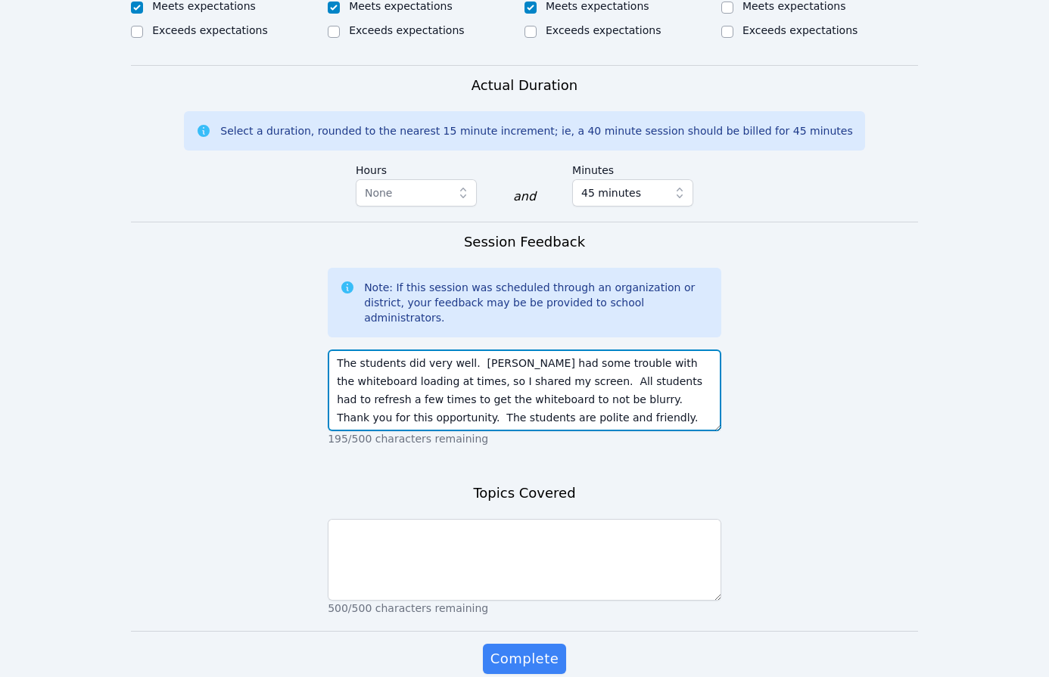
click at [650, 350] on textarea "The students did very well. Kendra had some trouble with the whiteboard loading…" at bounding box center [525, 391] width 394 height 82
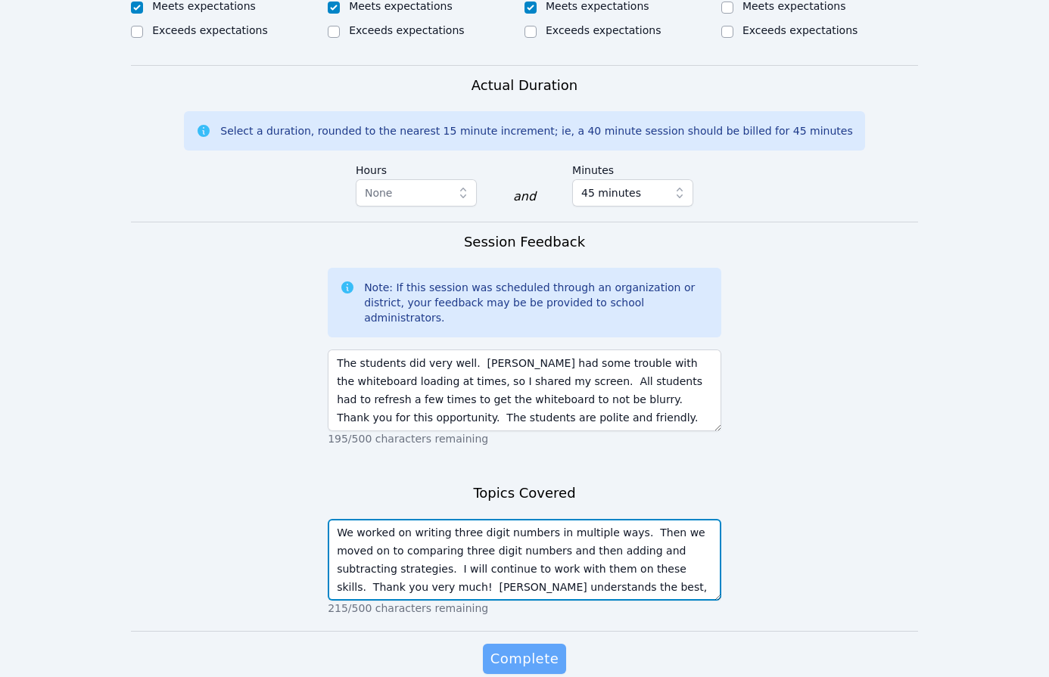
type textarea "We worked on writing three digit numbers in multiple ways. Then we moved on to …"
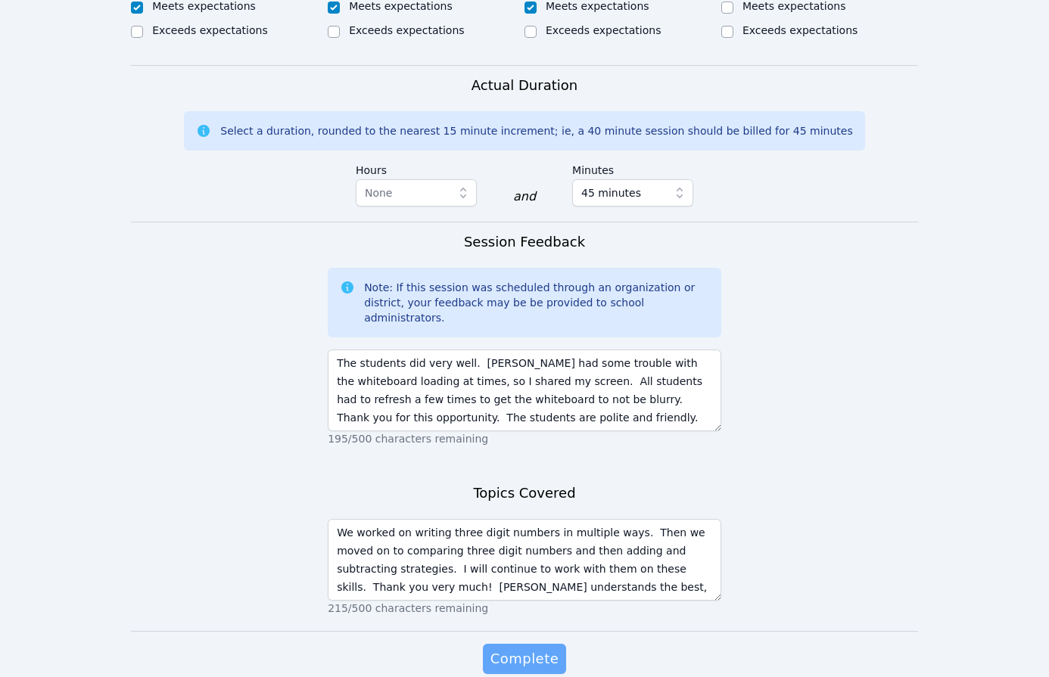
click at [525, 649] on span "Complete" at bounding box center [524, 659] width 68 height 21
